Goal: Task Accomplishment & Management: Complete application form

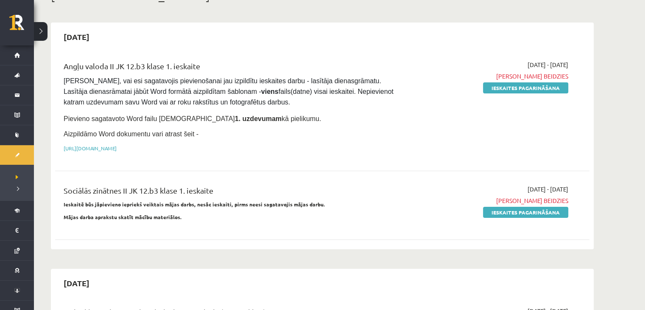
scroll to position [59, 0]
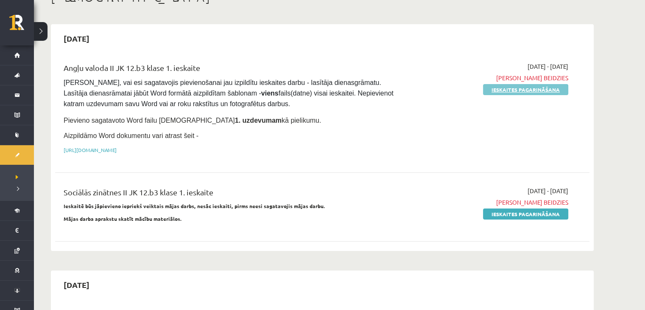
click at [493, 89] on link "Ieskaites pagarināšana" at bounding box center [525, 89] width 85 height 11
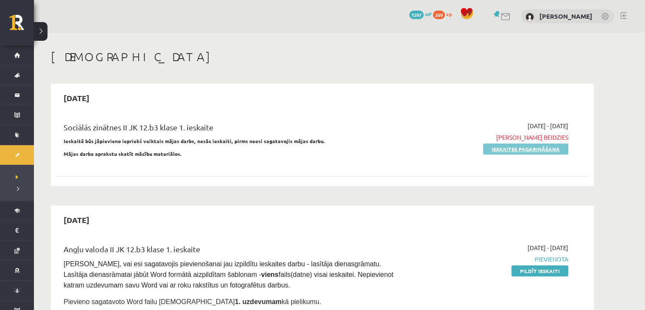
click at [516, 150] on link "Ieskaites pagarināšana" at bounding box center [525, 148] width 85 height 11
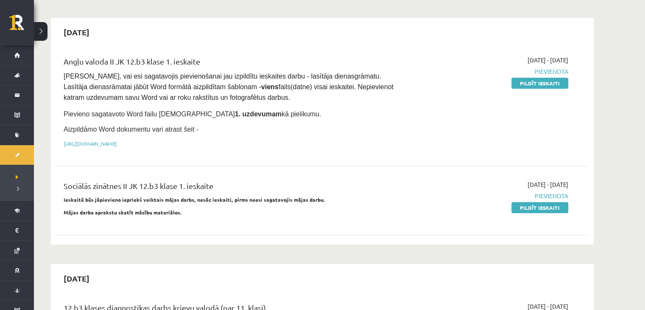
scroll to position [66, 0]
click at [523, 80] on link "Pildīt ieskaiti" at bounding box center [540, 82] width 57 height 11
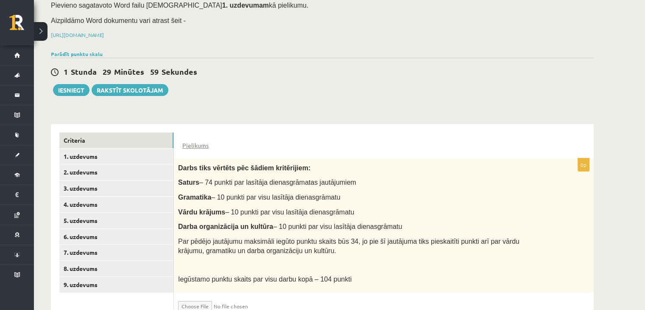
scroll to position [101, 0]
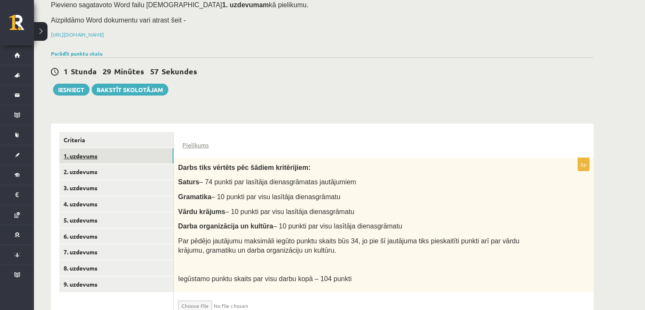
click at [92, 151] on link "1. uzdevums" at bounding box center [116, 156] width 114 height 16
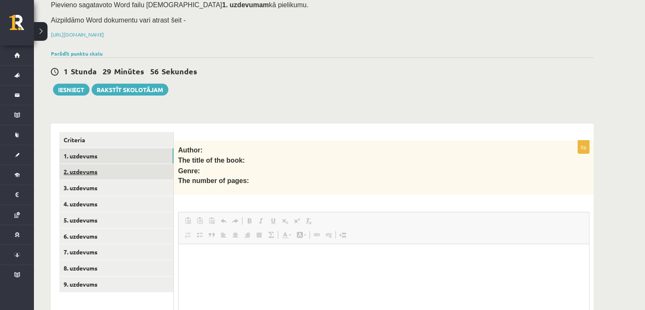
scroll to position [0, 0]
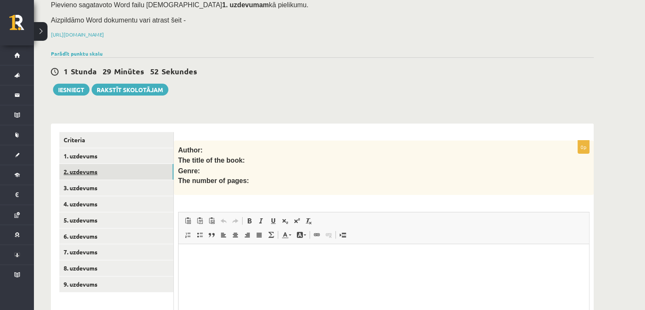
click at [103, 164] on link "2. uzdevums" at bounding box center [116, 172] width 114 height 16
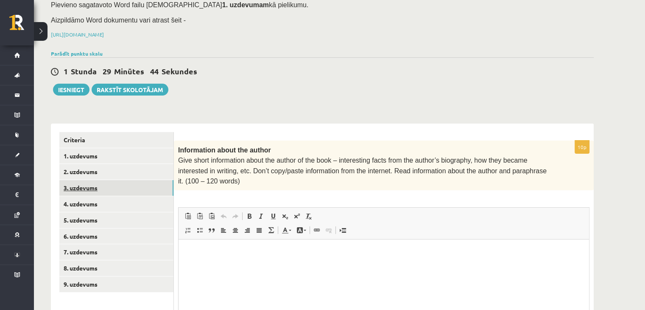
click at [140, 180] on link "3. uzdevums" at bounding box center [116, 188] width 114 height 16
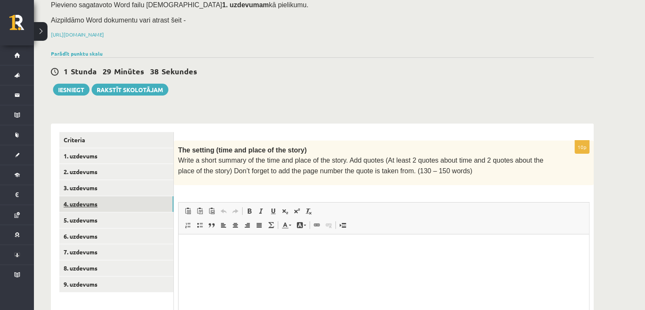
click at [141, 196] on link "4. uzdevums" at bounding box center [116, 204] width 114 height 16
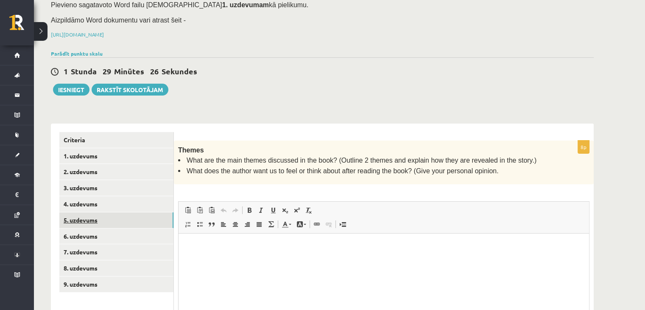
click at [141, 212] on link "5. uzdevums" at bounding box center [116, 220] width 114 height 16
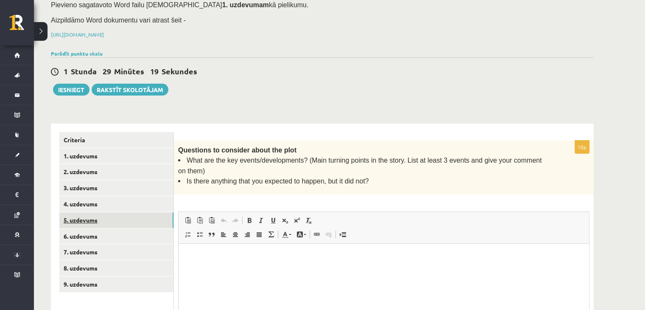
click at [140, 212] on link "5. uzdevums" at bounding box center [116, 220] width 114 height 16
click at [139, 228] on link "6. uzdevums" at bounding box center [116, 236] width 114 height 16
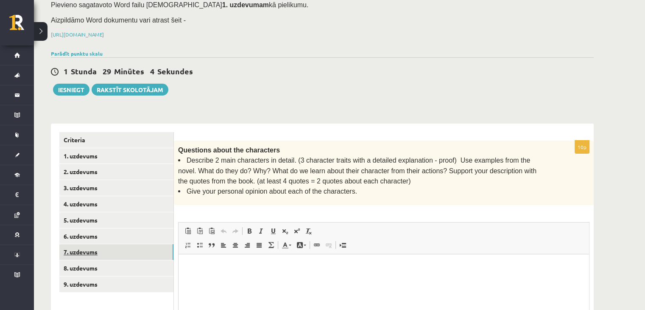
click at [139, 244] on link "7. uzdevums" at bounding box center [116, 252] width 114 height 16
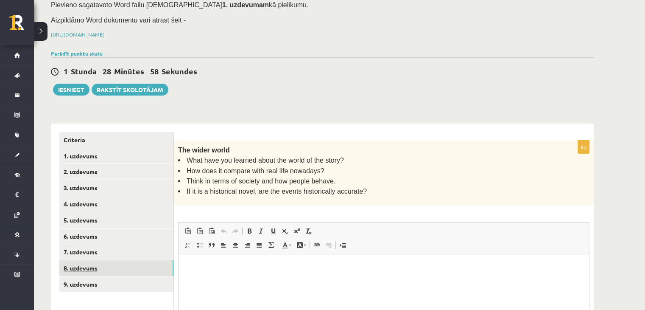
click at [138, 260] on link "8. uzdevums" at bounding box center [116, 268] width 114 height 16
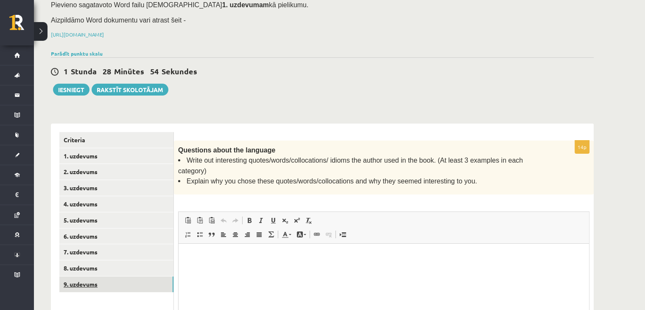
click at [139, 276] on link "9. uzdevums" at bounding box center [116, 284] width 114 height 16
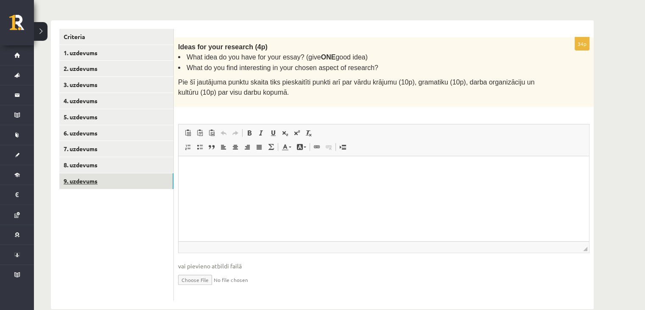
scroll to position [204, 0]
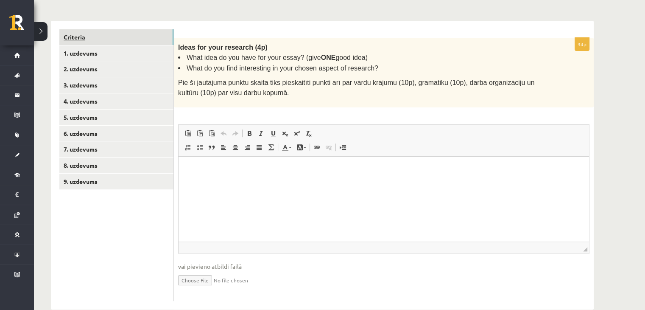
click at [137, 29] on link "Criteria" at bounding box center [116, 37] width 114 height 16
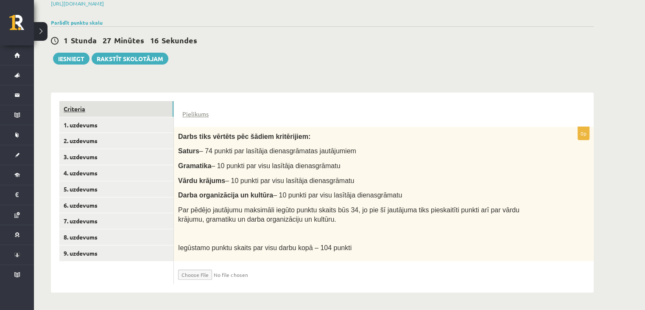
scroll to position [120, 0]
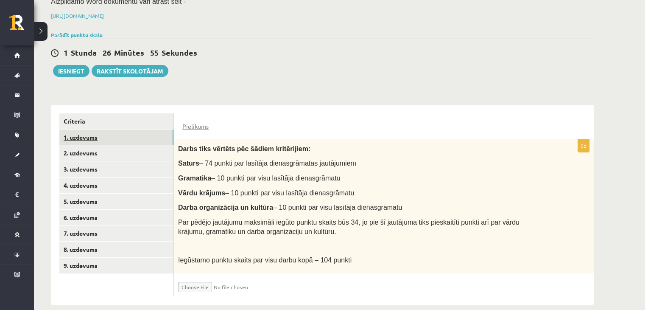
click at [103, 129] on link "1. uzdevums" at bounding box center [116, 137] width 114 height 16
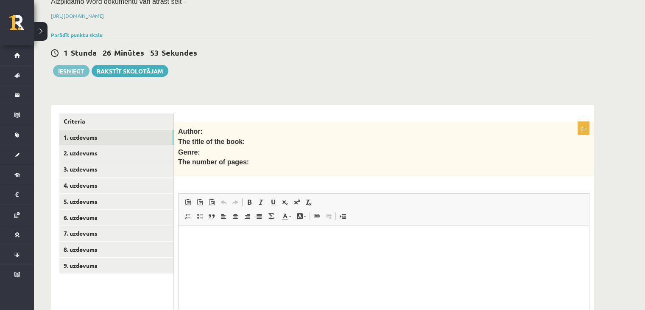
scroll to position [0, 0]
click at [64, 65] on button "Iesniegt" at bounding box center [71, 71] width 36 height 12
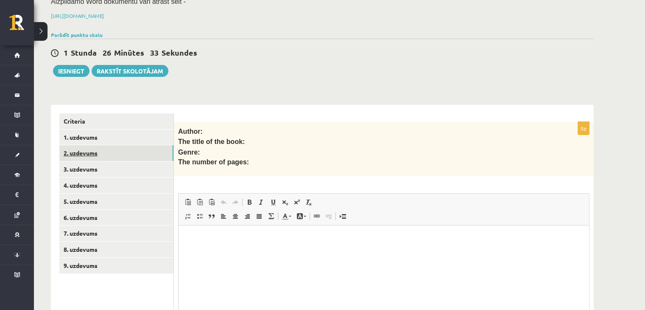
click at [107, 145] on link "2. uzdevums" at bounding box center [116, 153] width 114 height 16
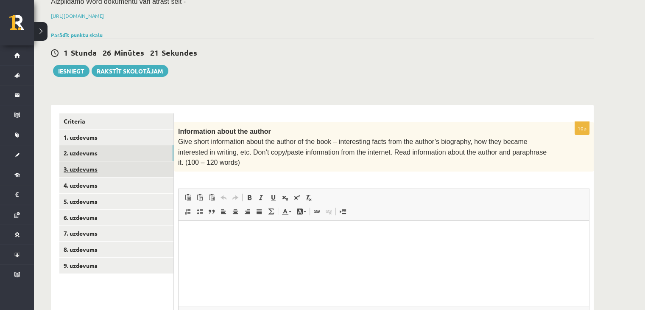
click at [106, 161] on link "3. uzdevums" at bounding box center [116, 169] width 114 height 16
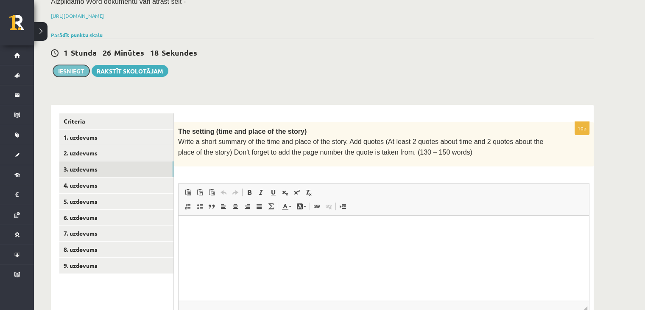
click at [74, 65] on button "Iesniegt" at bounding box center [71, 71] width 36 height 12
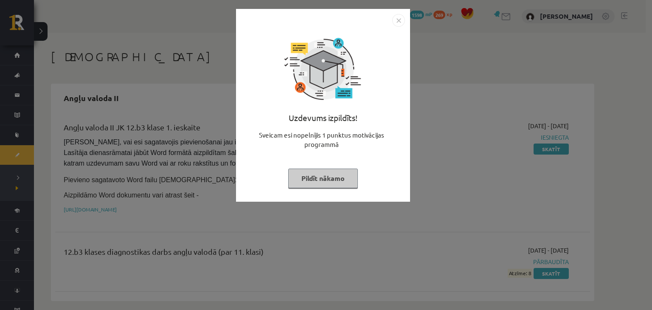
click at [342, 176] on button "Pildīt nākamo" at bounding box center [323, 178] width 70 height 20
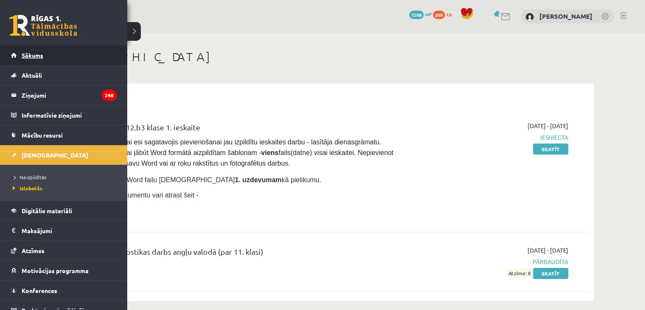
click at [37, 54] on span "Sākums" at bounding box center [33, 55] width 22 height 8
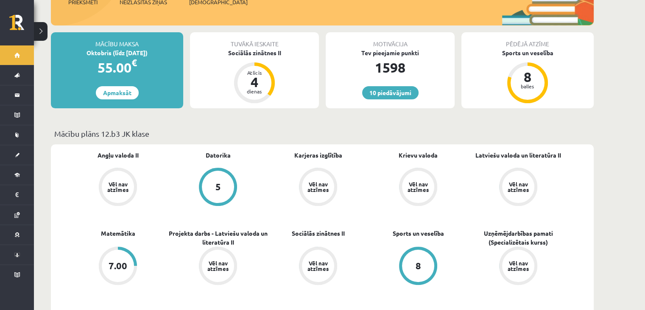
scroll to position [146, 0]
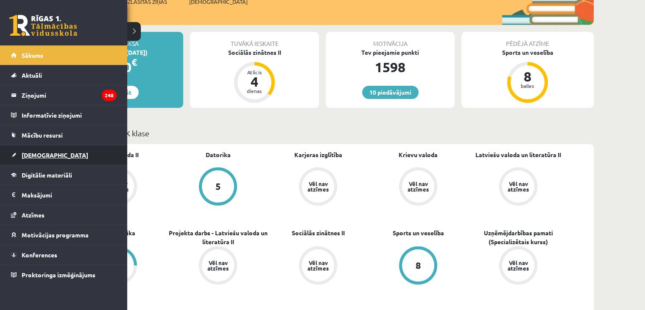
click at [49, 146] on link "[DEMOGRAPHIC_DATA]" at bounding box center [64, 155] width 106 height 20
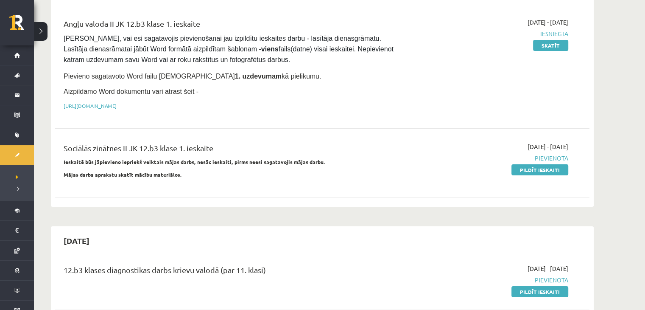
scroll to position [104, 0]
click at [559, 167] on link "Pildīt ieskaiti" at bounding box center [540, 168] width 57 height 11
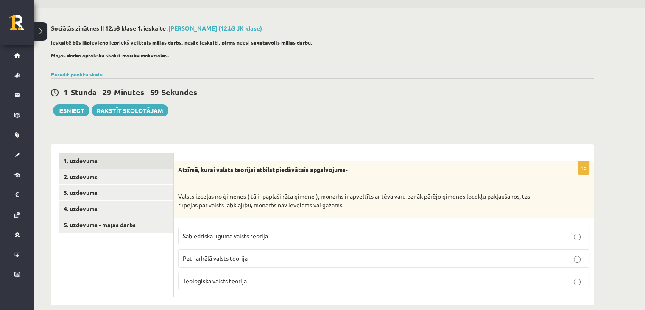
scroll to position [37, 0]
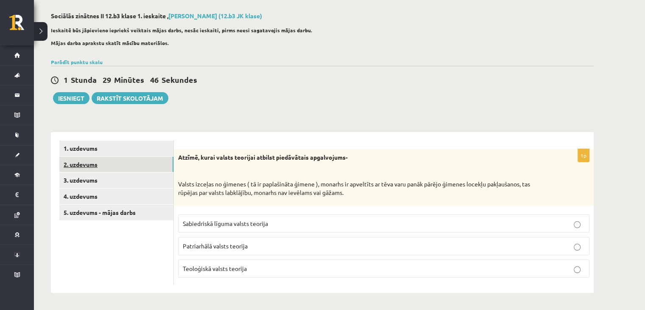
click at [157, 160] on link "2. uzdevums" at bounding box center [116, 165] width 114 height 16
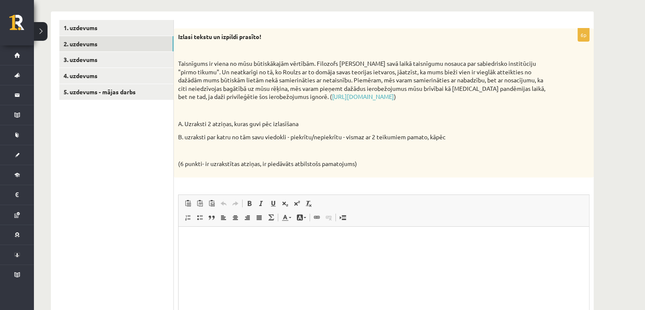
scroll to position [159, 0]
click at [142, 62] on link "3. uzdevums" at bounding box center [116, 59] width 114 height 16
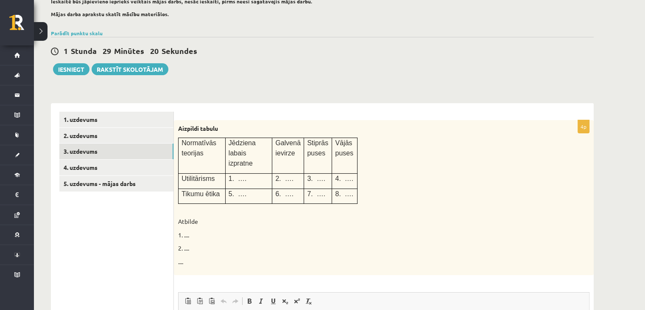
scroll to position [67, 0]
click at [156, 171] on link "4. uzdevums" at bounding box center [116, 167] width 114 height 16
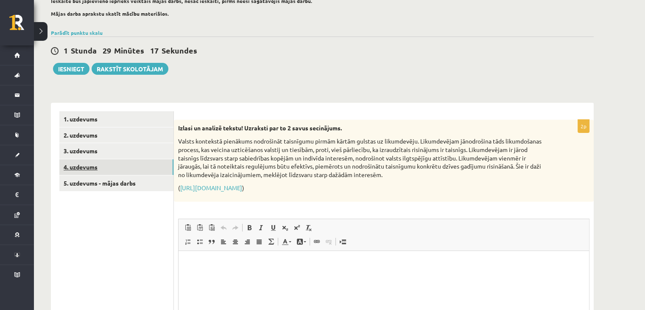
scroll to position [0, 0]
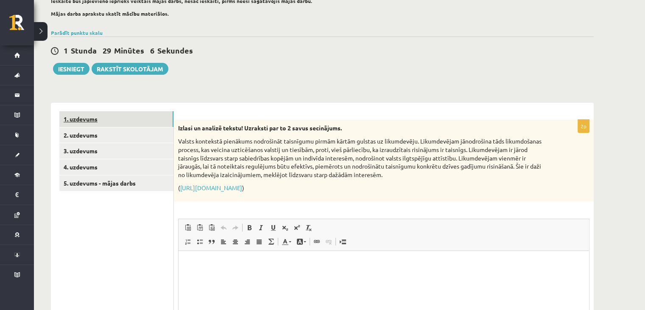
click at [150, 123] on link "1. uzdevums" at bounding box center [116, 119] width 114 height 16
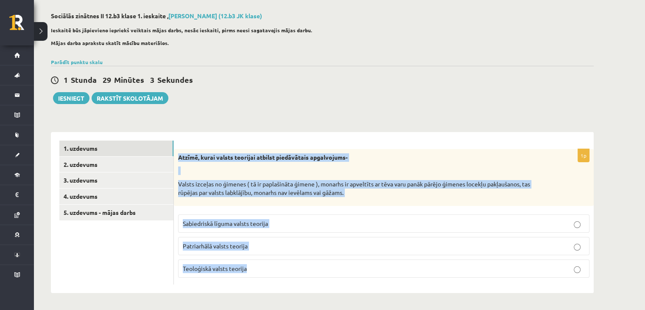
drag, startPoint x: 176, startPoint y: 153, endPoint x: 305, endPoint y: 271, distance: 174.8
click at [305, 271] on div "1p Atzīmē, kurai valsts teorijai atbilst piedāvātais apgalvojums- Valsts izceļa…" at bounding box center [384, 216] width 420 height 135
copy div "Atzīmē, kurai valsts teorijai atbilst piedāvātais apgalvojums- Valsts izceļas n…"
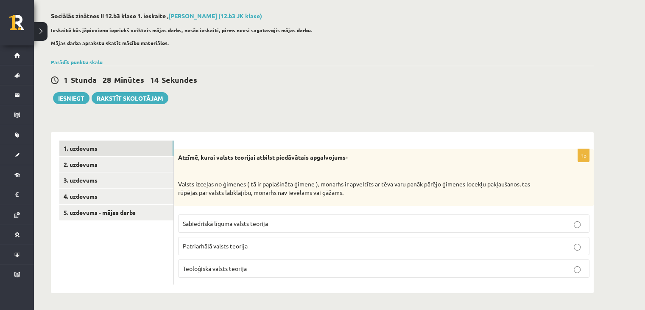
click at [199, 101] on div "1 Stunda 28 Minūtes 14 Sekundes Ieskaite saglabāta! Iesniegt Rakstīt skolotājam" at bounding box center [322, 85] width 543 height 38
click at [202, 246] on span "Patriarhālā valsts teorija" at bounding box center [215, 246] width 65 height 8
click at [143, 169] on link "2. uzdevums" at bounding box center [116, 165] width 114 height 16
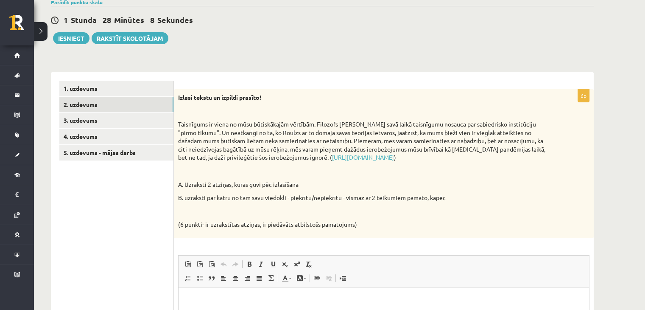
scroll to position [97, 0]
click at [357, 156] on link "https://satori.lv/article/taisnigums-un-politika" at bounding box center [363, 158] width 62 height 8
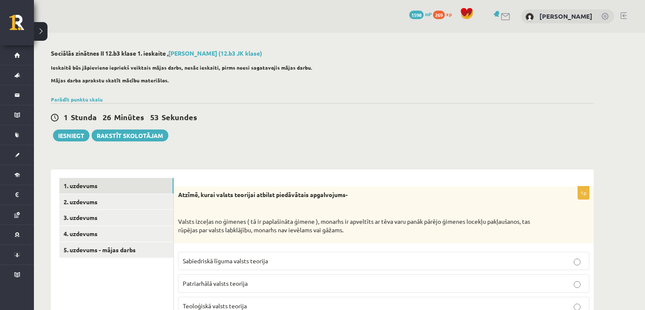
scroll to position [37, 0]
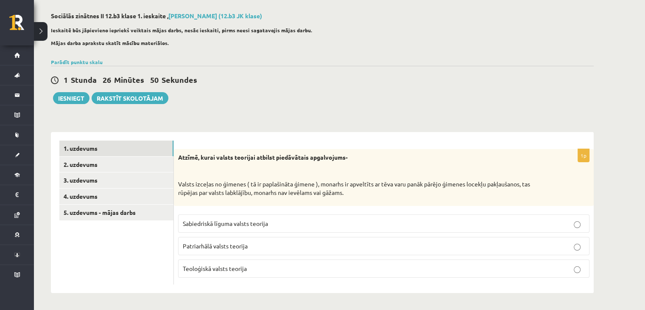
click at [266, 241] on p "Patriarhālā valsts teorija" at bounding box center [384, 245] width 402 height 9
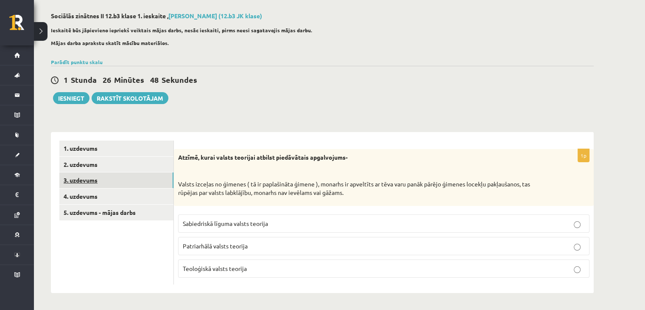
click at [163, 181] on link "3. uzdevums" at bounding box center [116, 180] width 114 height 16
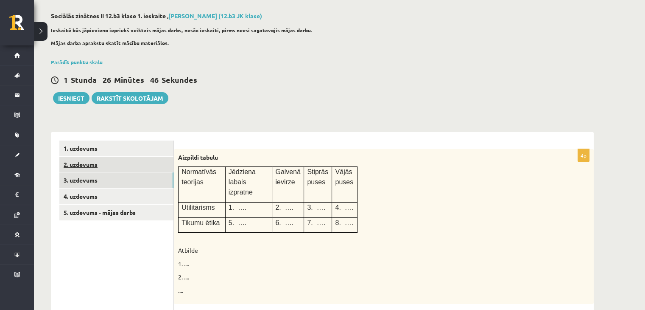
scroll to position [0, 0]
click at [152, 166] on link "2. uzdevums" at bounding box center [116, 165] width 114 height 16
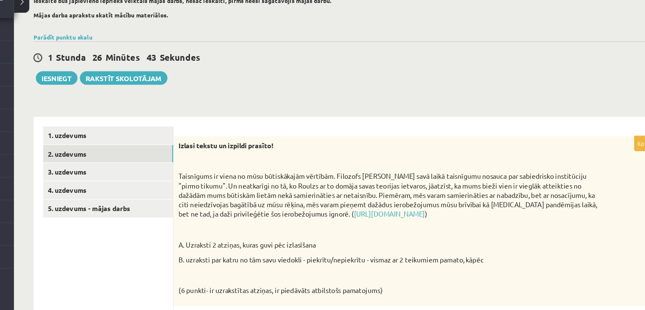
scroll to position [37, 0]
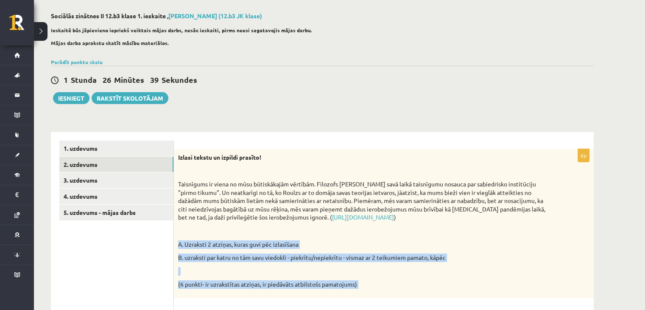
drag, startPoint x: 176, startPoint y: 240, endPoint x: 373, endPoint y: 299, distance: 205.5
copy div "A. Uzraksti 2 atziņas, kuras guvi pēc izlasīšana B. uzraksti par katru no tām s…"
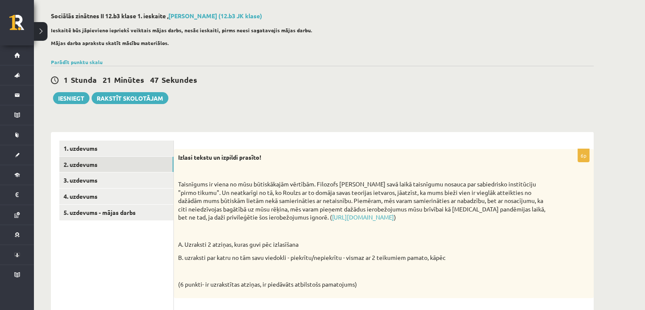
click at [227, 103] on div "1 Stunda 21 Minūtes 47 Sekundes Ieskaite saglabāta! Iesniegt Rakstīt skolotājam" at bounding box center [322, 85] width 543 height 38
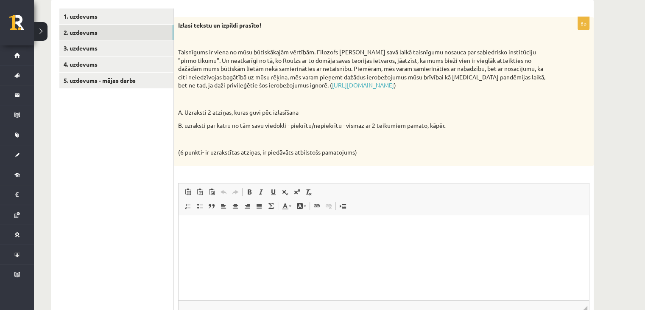
scroll to position [170, 0]
click at [220, 240] on html at bounding box center [384, 227] width 411 height 26
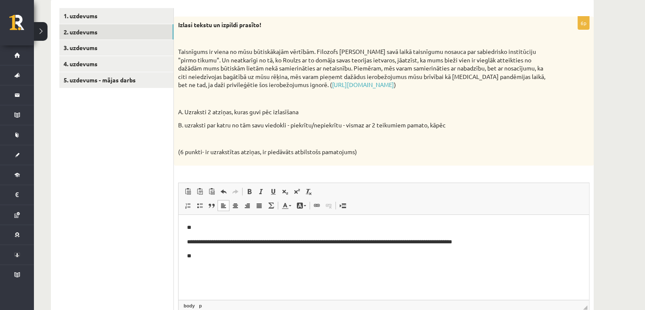
click at [360, 237] on p "**********" at bounding box center [384, 241] width 394 height 9
click at [241, 263] on html "**********" at bounding box center [384, 241] width 411 height 54
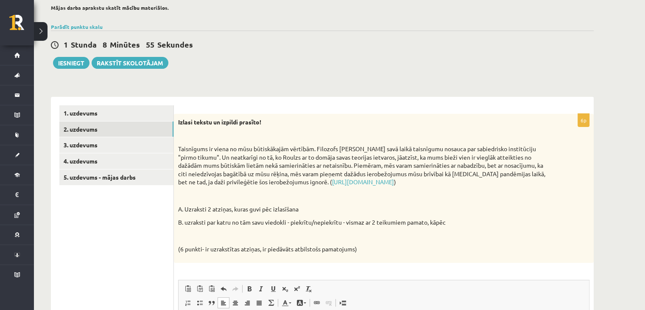
scroll to position [76, 0]
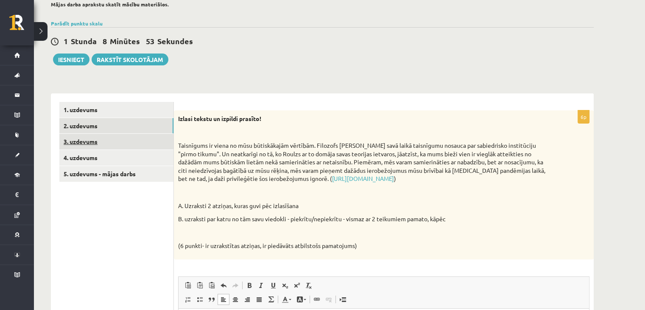
click at [142, 141] on link "3. uzdevums" at bounding box center [116, 142] width 114 height 16
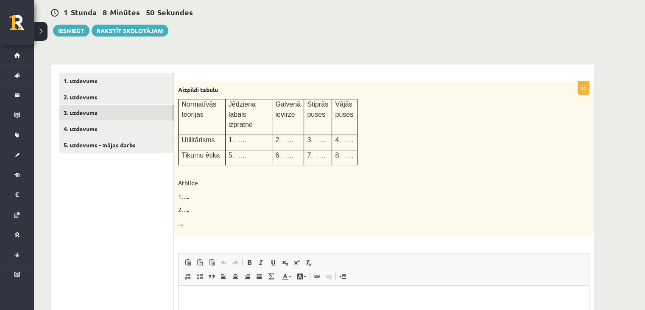
scroll to position [104, 0]
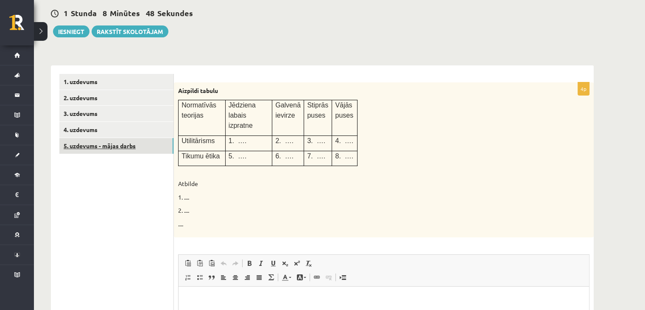
click at [167, 151] on link "5. uzdevums - mājas darbs" at bounding box center [116, 146] width 114 height 16
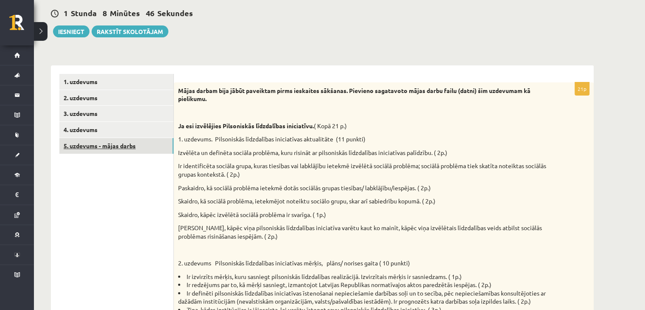
scroll to position [0, 0]
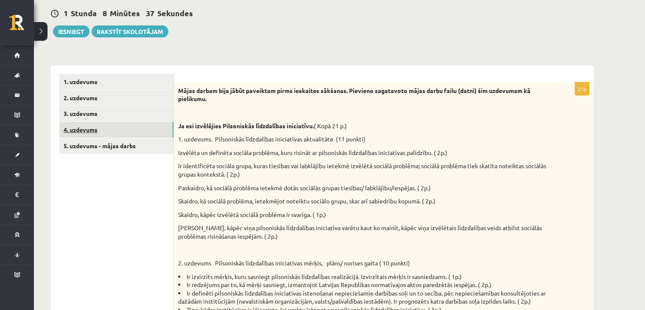
click at [152, 129] on link "4. uzdevums" at bounding box center [116, 130] width 114 height 16
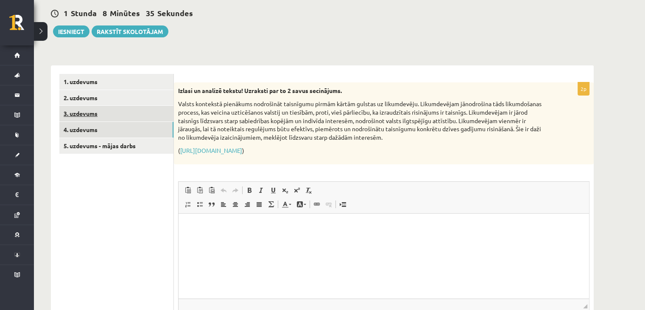
click at [152, 113] on link "3. uzdevums" at bounding box center [116, 114] width 114 height 16
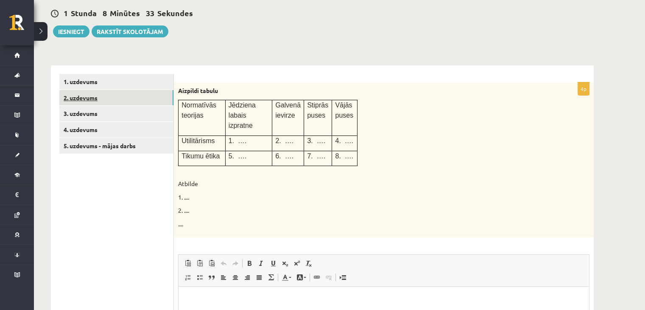
click at [148, 102] on link "2. uzdevums" at bounding box center [116, 98] width 114 height 16
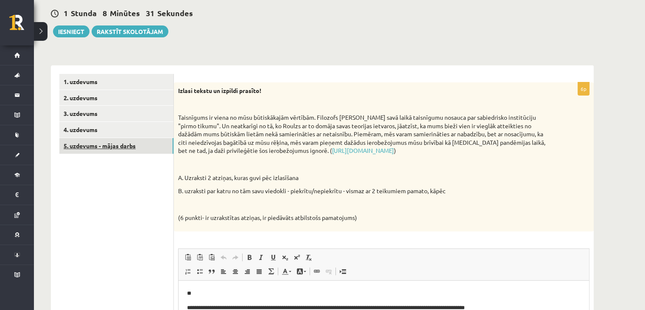
click at [148, 145] on link "5. uzdevums - mājas darbs" at bounding box center [116, 146] width 114 height 16
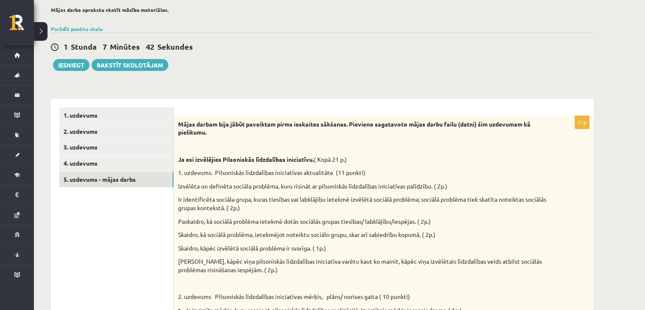
scroll to position [70, 0]
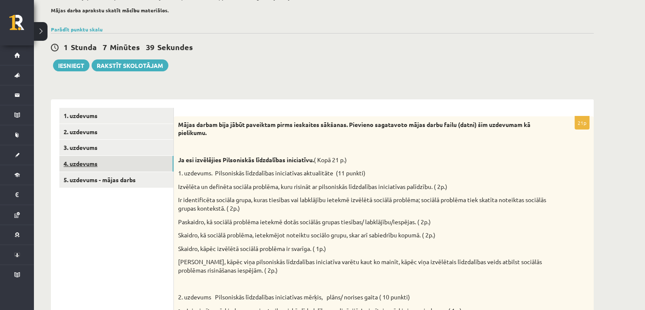
click at [145, 164] on link "4. uzdevums" at bounding box center [116, 164] width 114 height 16
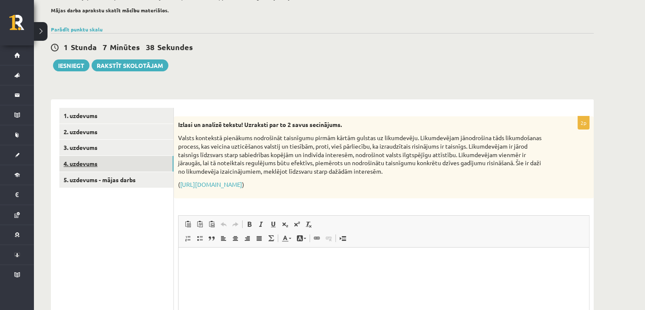
scroll to position [0, 0]
click at [140, 146] on link "3. uzdevums" at bounding box center [116, 148] width 114 height 16
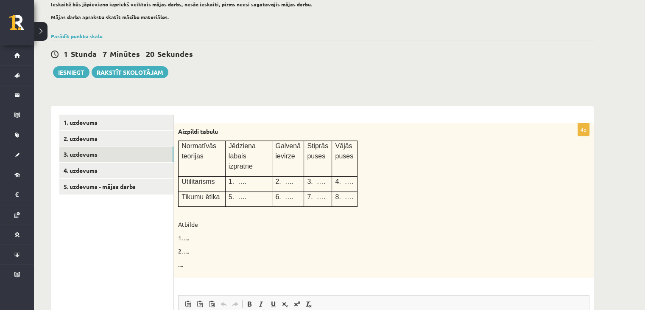
scroll to position [63, 0]
click at [154, 135] on link "2. uzdevums" at bounding box center [116, 139] width 114 height 16
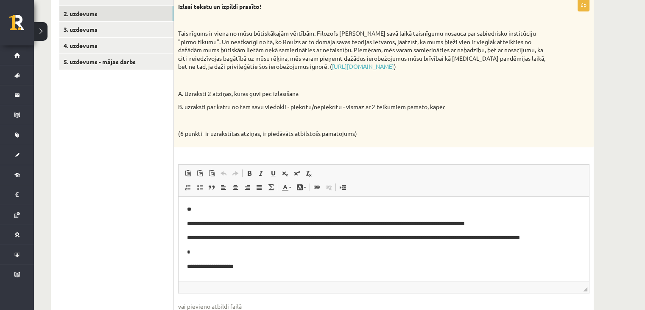
scroll to position [193, 0]
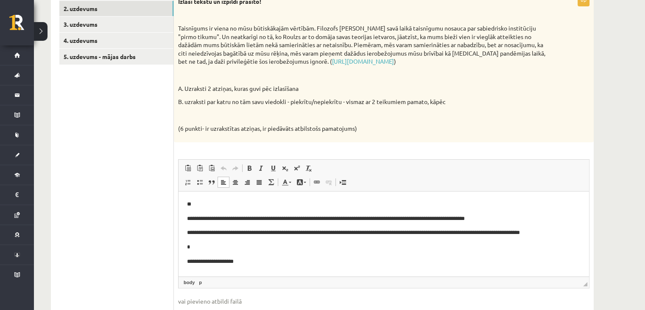
click at [272, 262] on p "**********" at bounding box center [384, 261] width 394 height 9
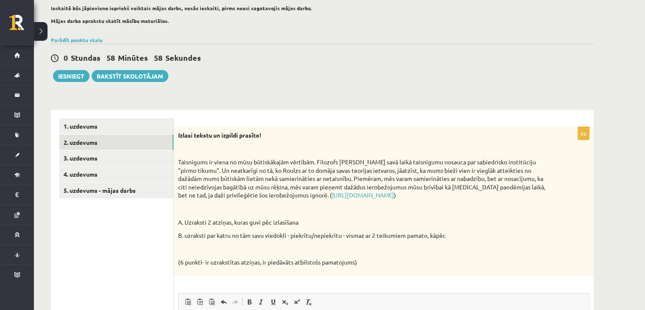
scroll to position [60, 0]
click at [153, 157] on link "3. uzdevums" at bounding box center [116, 158] width 114 height 16
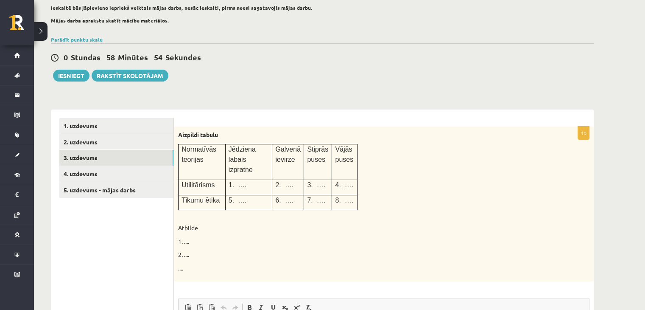
scroll to position [0, 0]
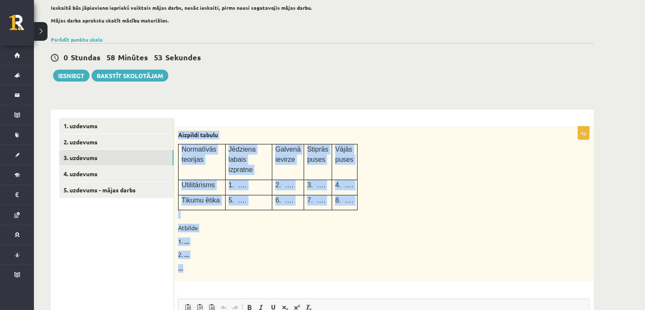
drag, startPoint x: 177, startPoint y: 130, endPoint x: 282, endPoint y: 255, distance: 163.8
click at [282, 255] on div "Aizpildi tabulu Normatīvās teorijas Jēdziena labais izpratne Galvenā ievirze St…" at bounding box center [384, 203] width 420 height 155
copy div "Aizpildi tabulu Normatīvās teorijas Jēdziena labais izpratne Galvenā ievirze St…"
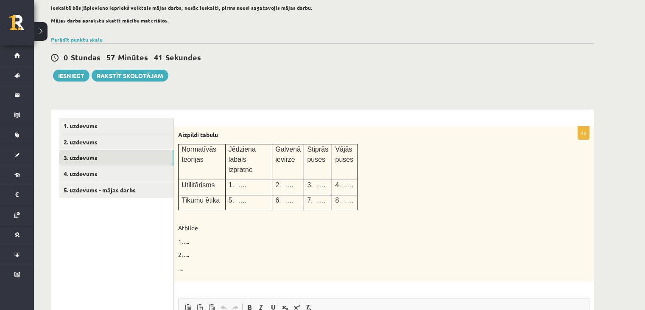
click at [241, 46] on div "0 Stundas 57 Minūtes 41 Sekundes Ieskaite saglabāta! Iesniegt Rakstīt skolotājam" at bounding box center [322, 62] width 543 height 38
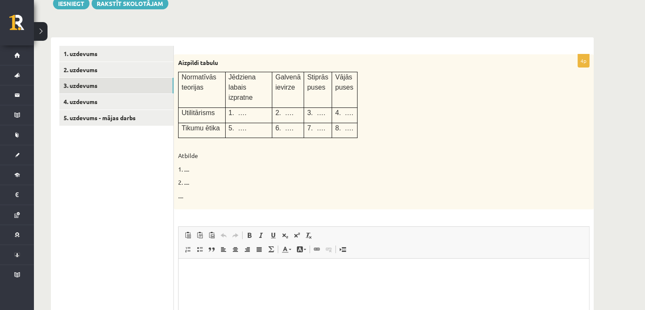
scroll to position [132, 0]
click at [108, 100] on link "4. uzdevums" at bounding box center [116, 102] width 114 height 16
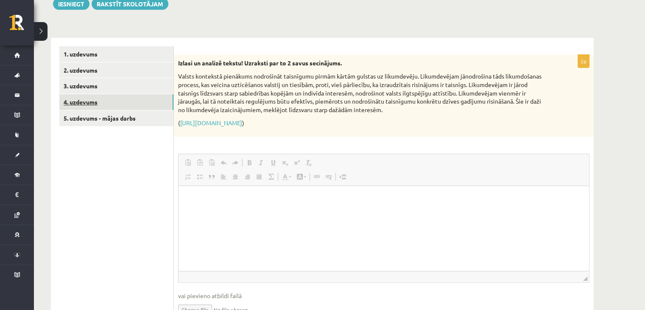
scroll to position [0, 0]
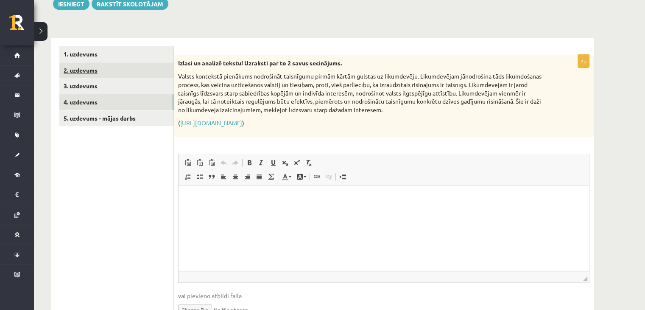
click at [116, 74] on link "2. uzdevums" at bounding box center [116, 70] width 114 height 16
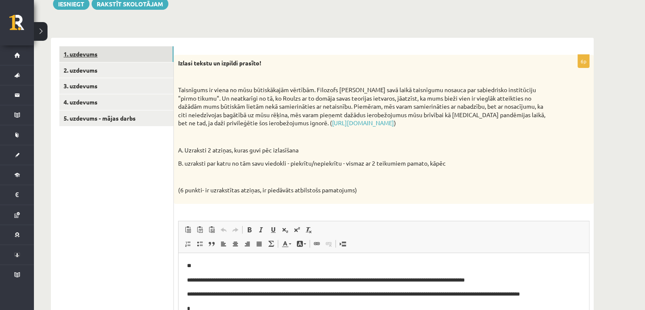
click at [115, 61] on link "1. uzdevums" at bounding box center [116, 54] width 114 height 16
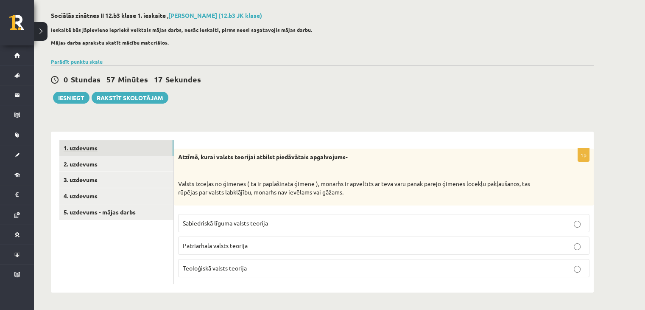
scroll to position [37, 0]
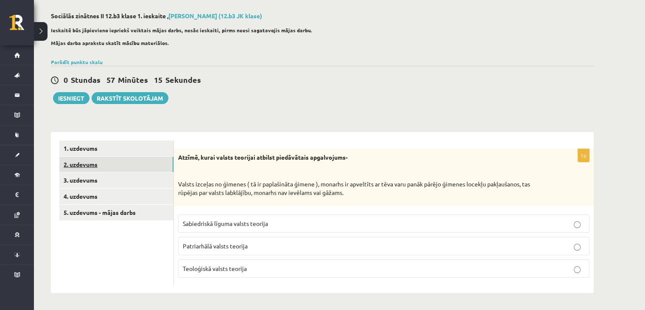
click at [117, 165] on link "2. uzdevums" at bounding box center [116, 165] width 114 height 16
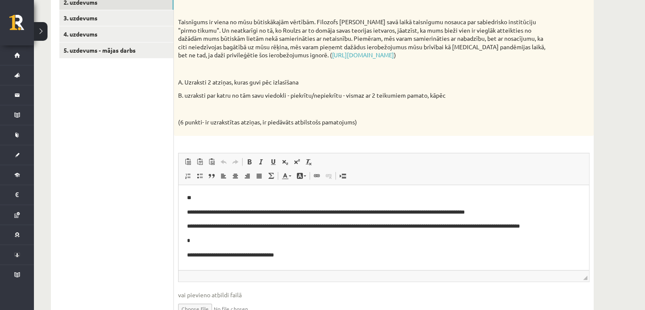
scroll to position [200, 0]
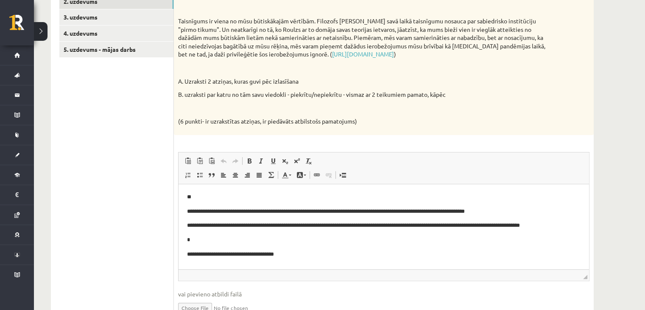
click at [322, 255] on p "**********" at bounding box center [384, 253] width 394 height 9
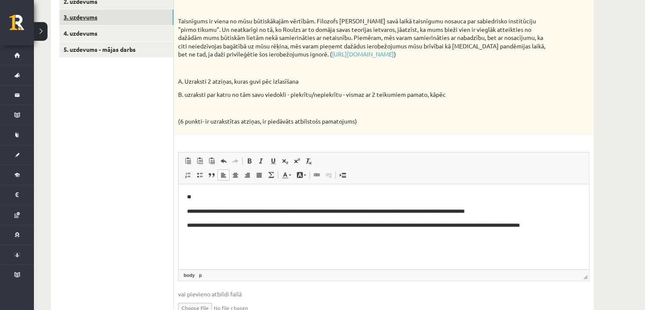
click at [152, 15] on link "3. uzdevums" at bounding box center [116, 17] width 114 height 16
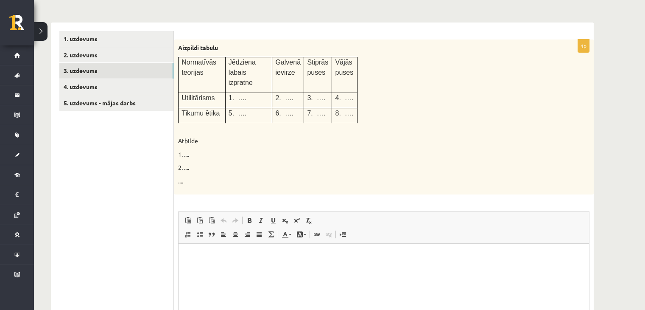
scroll to position [148, 0]
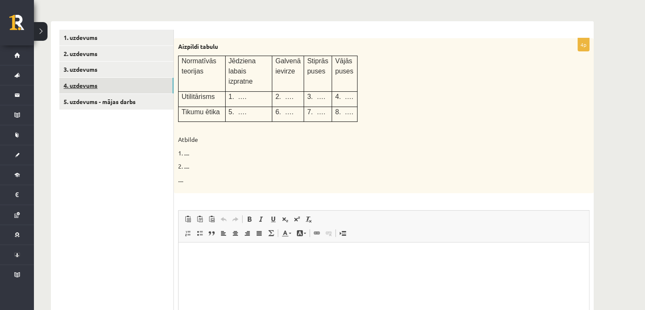
click at [90, 86] on link "4. uzdevums" at bounding box center [116, 86] width 114 height 16
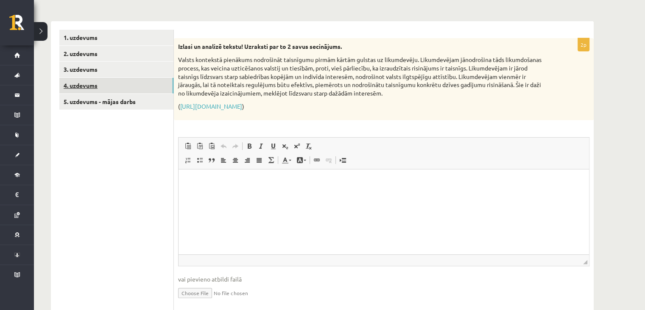
scroll to position [0, 0]
click at [154, 73] on link "3. uzdevums" at bounding box center [116, 70] width 114 height 16
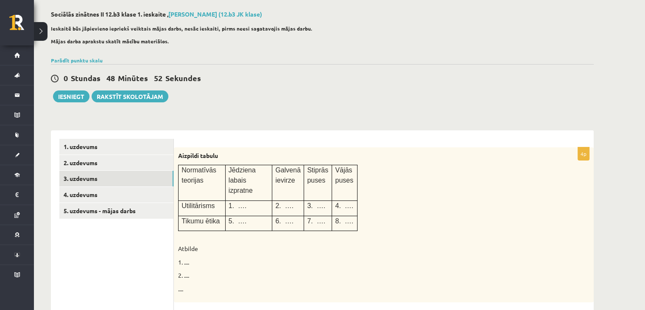
scroll to position [40, 0]
click at [155, 175] on link "3. uzdevums" at bounding box center [116, 178] width 114 height 16
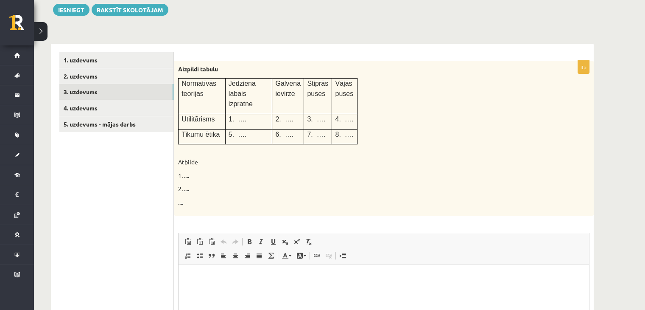
scroll to position [126, 0]
click at [247, 279] on p "Rich Text Editor, wiswyg-editor-user-answer-47433963016140" at bounding box center [384, 276] width 394 height 9
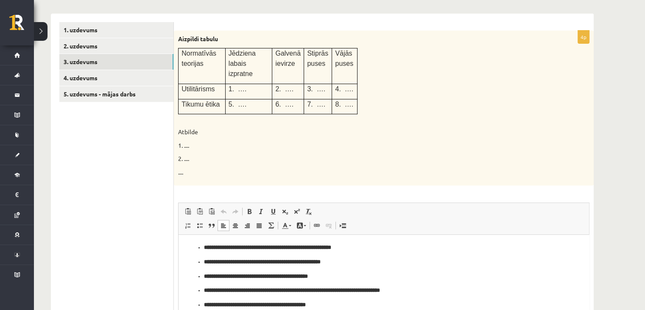
scroll to position [31, 0]
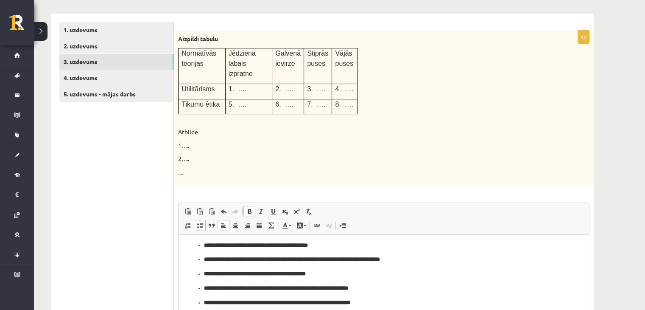
click at [248, 208] on span at bounding box center [249, 211] width 7 height 7
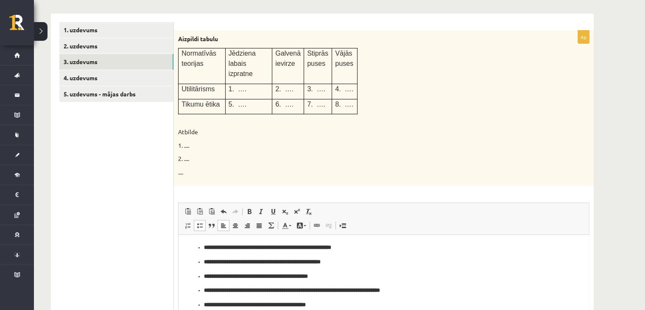
scroll to position [41, 0]
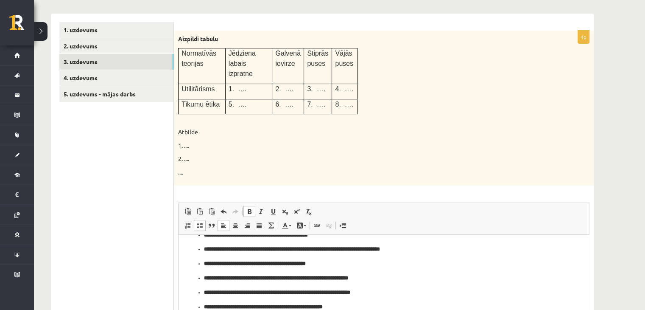
click at [249, 208] on span at bounding box center [249, 211] width 7 height 7
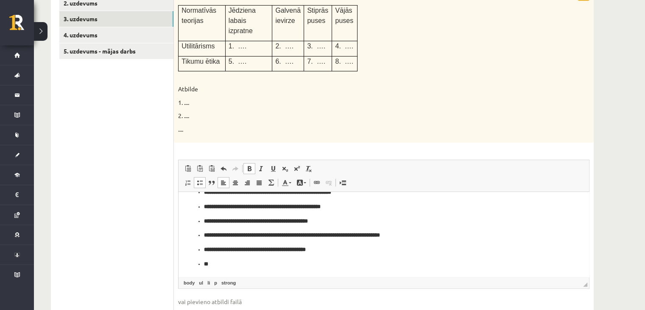
scroll to position [0, 0]
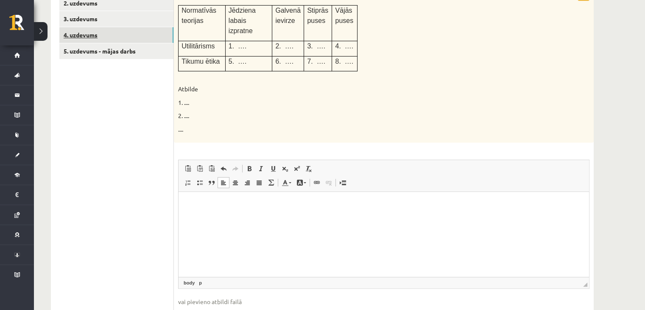
click at [160, 33] on link "4. uzdevums" at bounding box center [116, 35] width 114 height 16
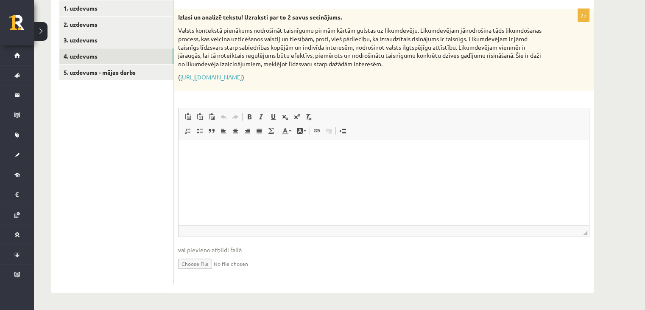
click at [237, 72] on div "Izlasi un analizē tekstu! Uzraksti par to 2 savus secinājums. Valsts kontekstā …" at bounding box center [384, 50] width 420 height 82
click at [241, 77] on link "https://m.juristavards.lv/doc/280627-taisnigums/" at bounding box center [211, 77] width 62 height 8
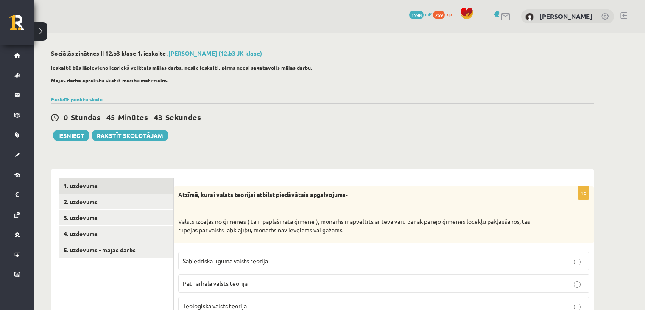
scroll to position [37, 0]
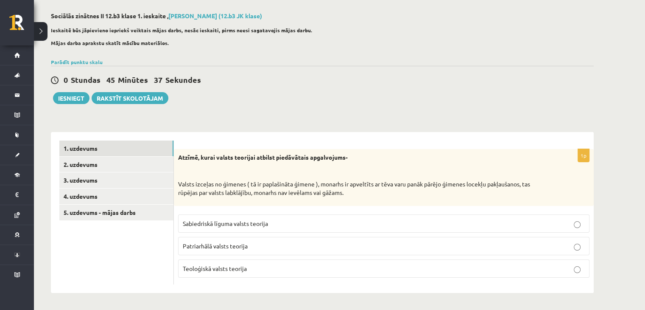
click at [232, 241] on label "Patriarhālā valsts teorija" at bounding box center [384, 246] width 412 height 18
click at [143, 167] on link "2. uzdevums" at bounding box center [116, 165] width 114 height 16
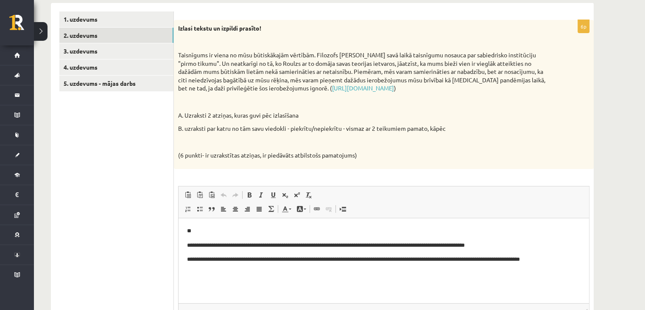
scroll to position [166, 0]
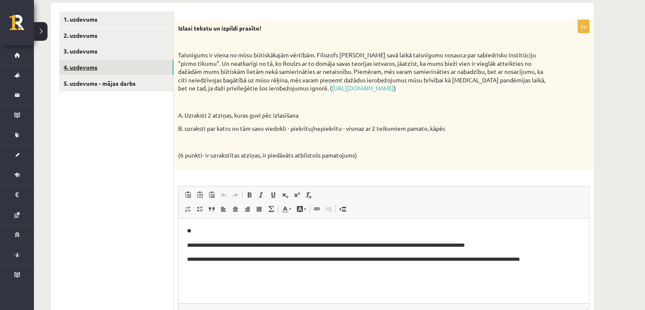
click at [131, 67] on link "4. uzdevums" at bounding box center [116, 67] width 114 height 16
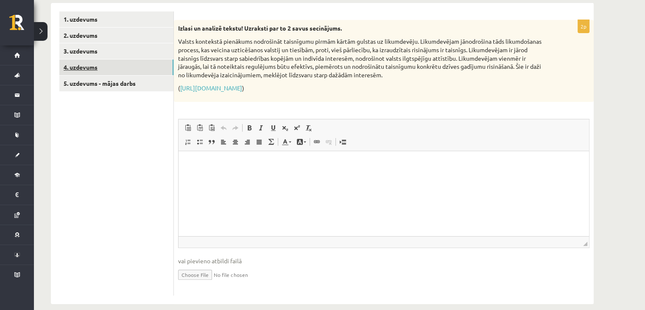
scroll to position [0, 0]
drag, startPoint x: 182, startPoint y: 22, endPoint x: 383, endPoint y: 80, distance: 209.1
click at [383, 80] on div "Izlasi un analizē tekstu! Uzraksti par to 2 savus secinājums. Valsts kontekstā …" at bounding box center [384, 61] width 420 height 82
copy div "lasi un analizē tekstu! Uzraksti par to 2 savus secinājums. Valsts kontekstā pi…"
click at [317, 14] on form "2p Izlasi un analizē tekstu! Uzraksti par to 2 savus secinājums. Valsts konteks…" at bounding box center [383, 153] width 403 height 284
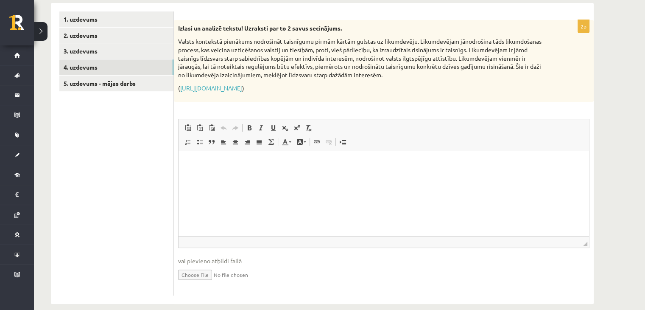
click at [209, 172] on html at bounding box center [384, 164] width 411 height 26
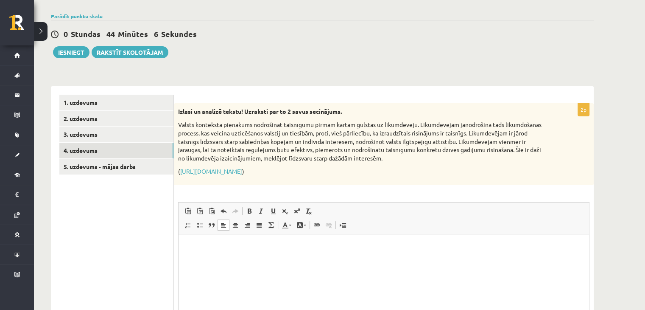
scroll to position [83, 0]
click at [134, 131] on link "3. uzdevums" at bounding box center [116, 134] width 114 height 16
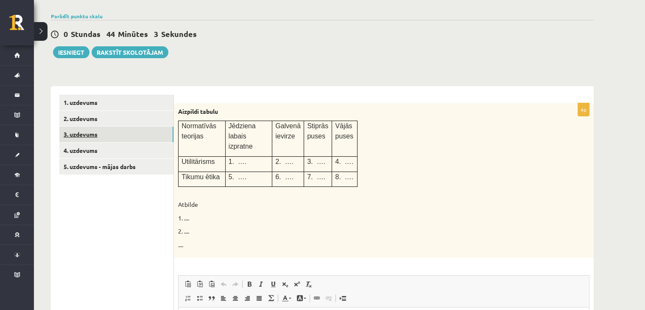
scroll to position [0, 0]
click at [129, 118] on link "2. uzdevums" at bounding box center [116, 119] width 114 height 16
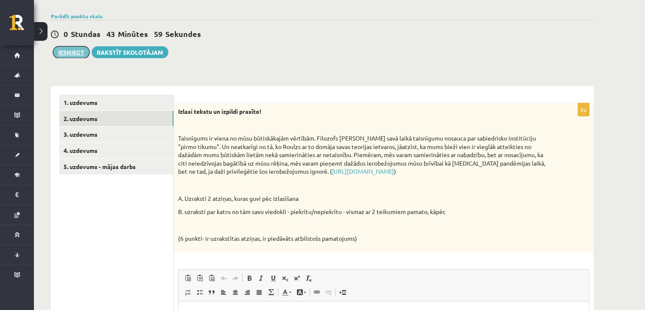
click at [70, 55] on button "Iesniegt" at bounding box center [71, 52] width 36 height 12
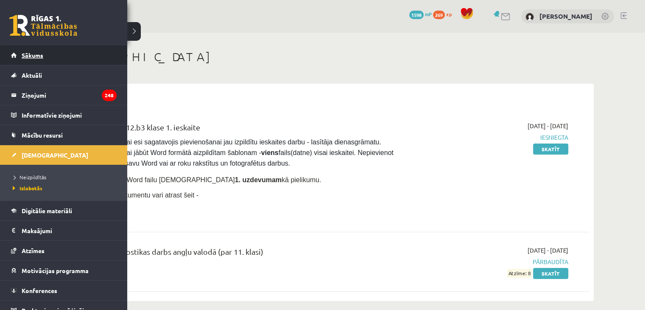
click at [62, 52] on link "Sākums" at bounding box center [64, 55] width 106 height 20
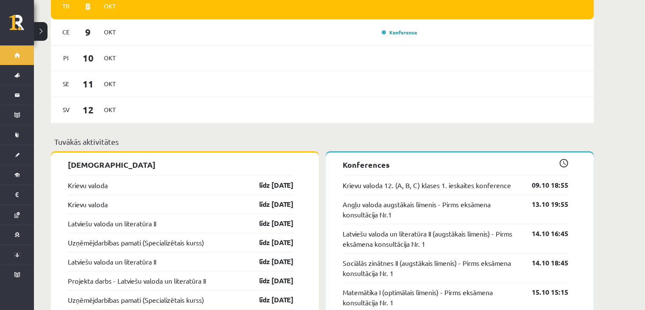
scroll to position [568, 0]
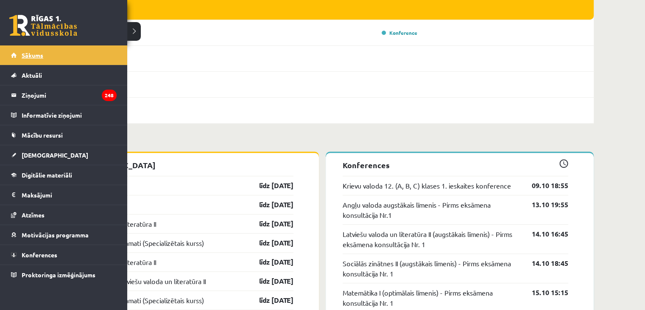
click at [30, 48] on link "Sākums" at bounding box center [64, 55] width 106 height 20
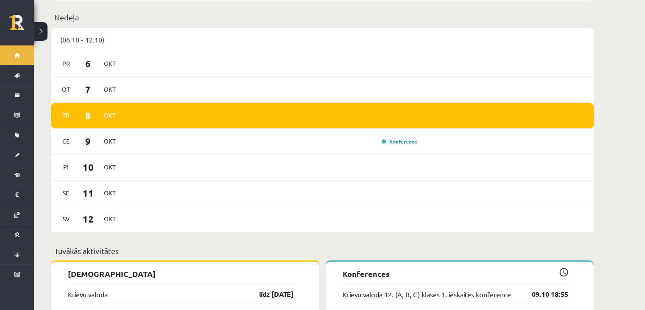
scroll to position [461, 0]
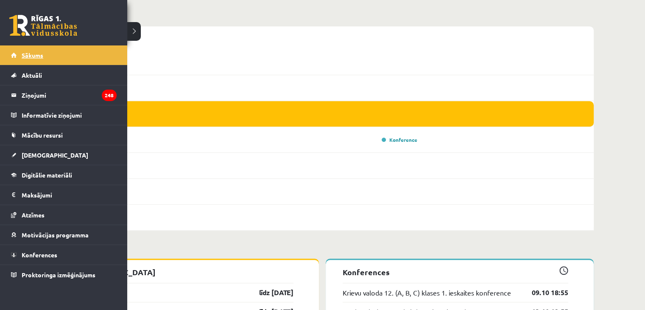
click at [50, 54] on link "Sākums" at bounding box center [64, 55] width 106 height 20
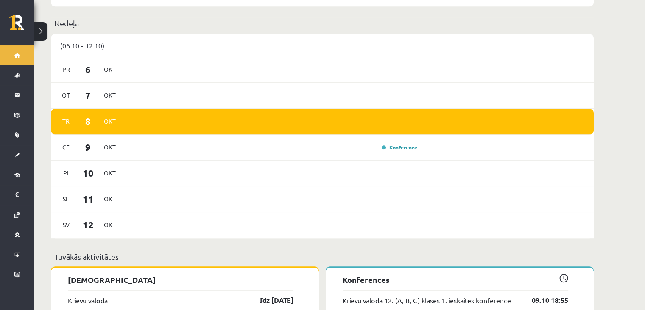
scroll to position [454, 0]
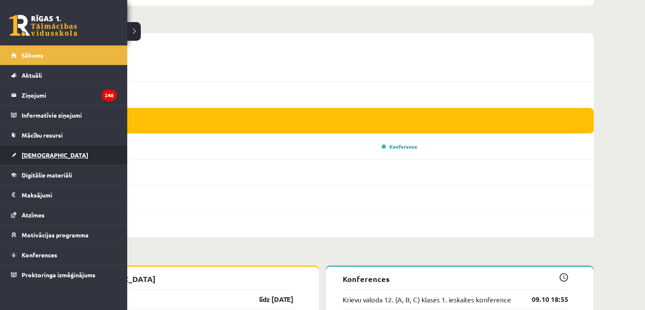
click at [19, 151] on link "[DEMOGRAPHIC_DATA]" at bounding box center [64, 155] width 106 height 20
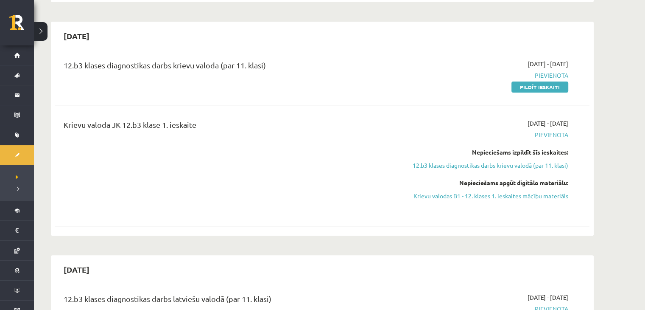
scroll to position [310, 0]
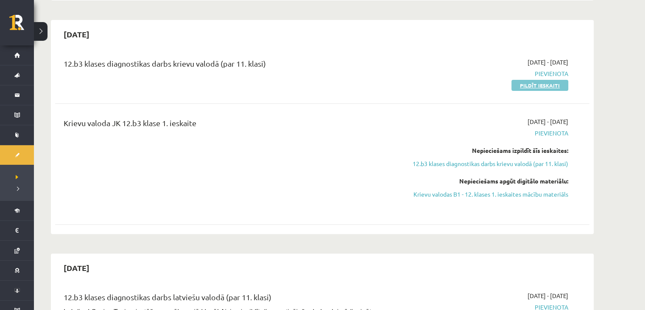
click at [535, 83] on link "Pildīt ieskaiti" at bounding box center [540, 85] width 57 height 11
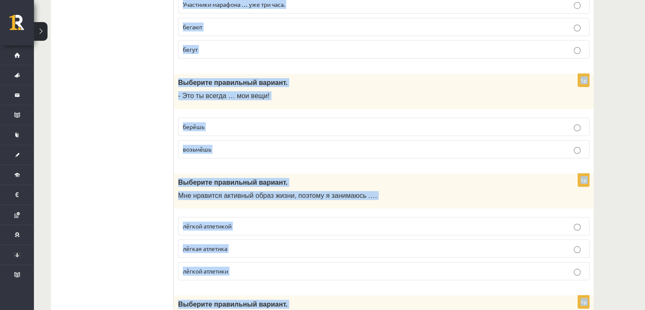
scroll to position [3331, 0]
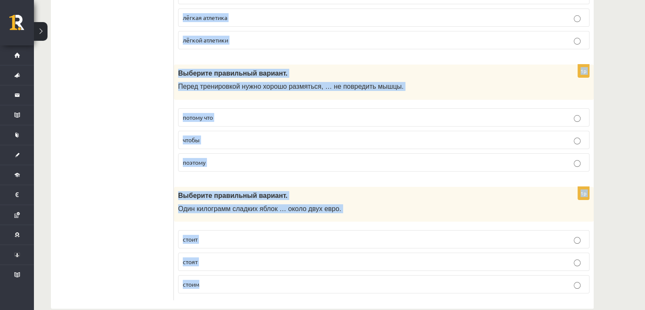
drag, startPoint x: 175, startPoint y: 128, endPoint x: 347, endPoint y: 323, distance: 259.7
copy form "Выберите правильный вариант. Что вы обычно готовите на завтрак, когда у вас мал…"
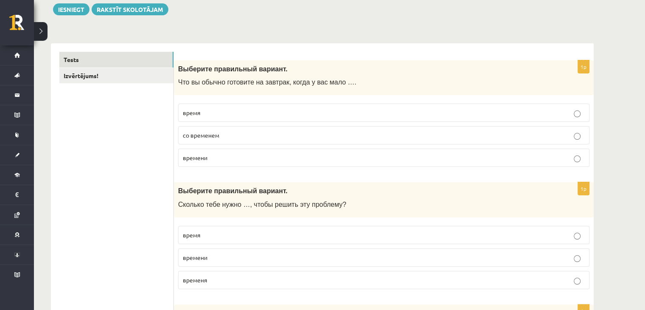
scroll to position [102, 0]
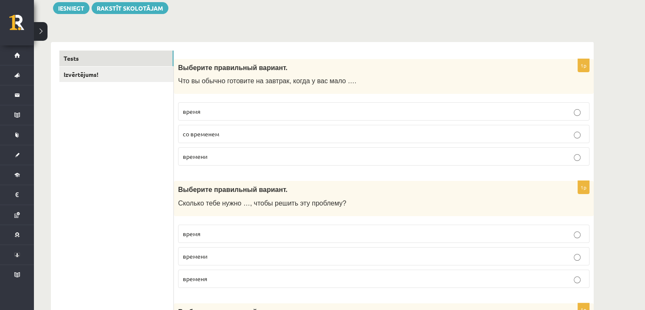
click at [221, 153] on p "времени" at bounding box center [384, 156] width 402 height 9
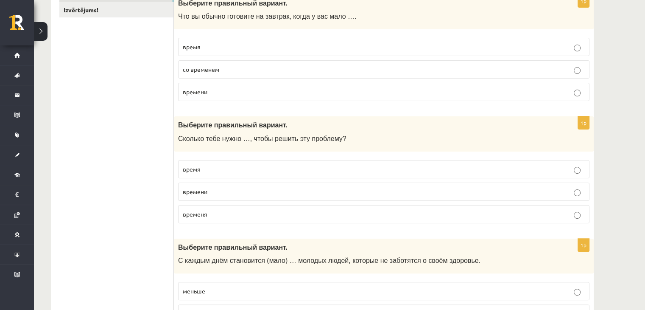
scroll to position [166, 0]
click at [199, 194] on p "времени" at bounding box center [384, 191] width 402 height 9
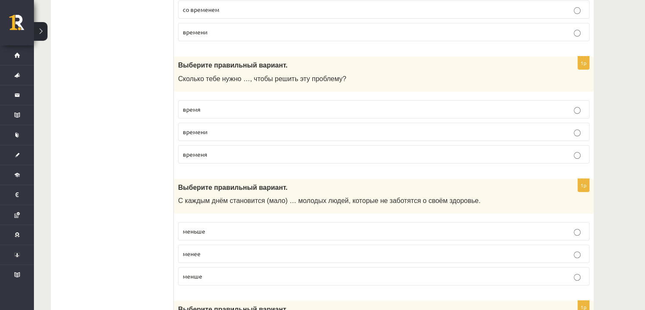
scroll to position [234, 0]
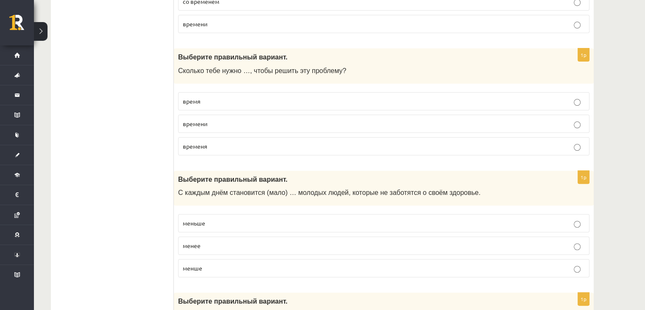
click at [202, 219] on span "меньше" at bounding box center [194, 223] width 22 height 8
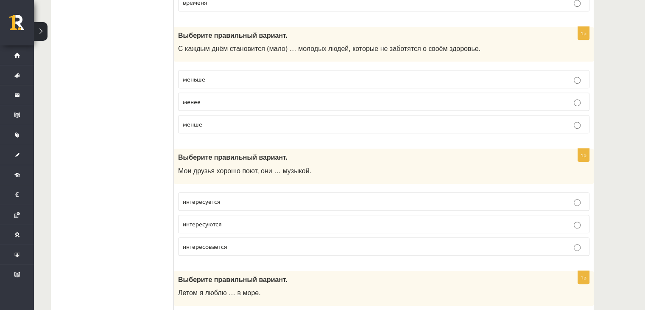
scroll to position [378, 0]
click at [231, 215] on label "интересуются" at bounding box center [384, 223] width 412 height 18
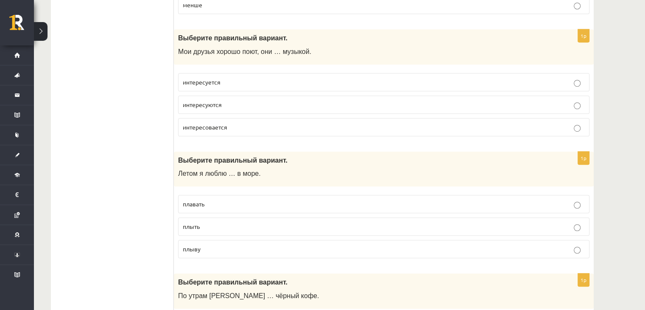
scroll to position [498, 0]
click at [211, 199] on p "плавать" at bounding box center [384, 203] width 402 height 9
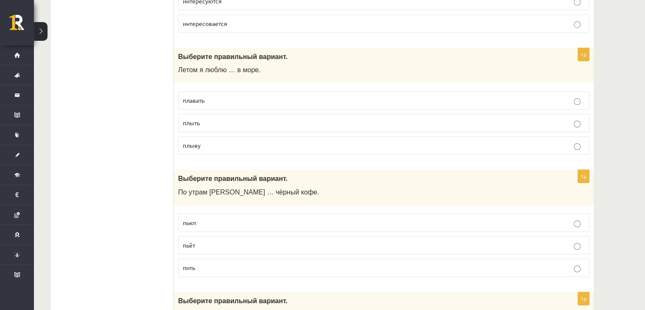
scroll to position [601, 0]
drag, startPoint x: 211, startPoint y: 197, endPoint x: 235, endPoint y: 143, distance: 59.6
click at [190, 241] on span "пьёт" at bounding box center [189, 245] width 12 height 8
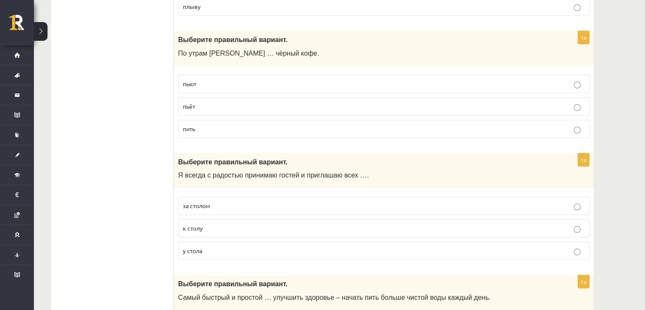
scroll to position [743, 0]
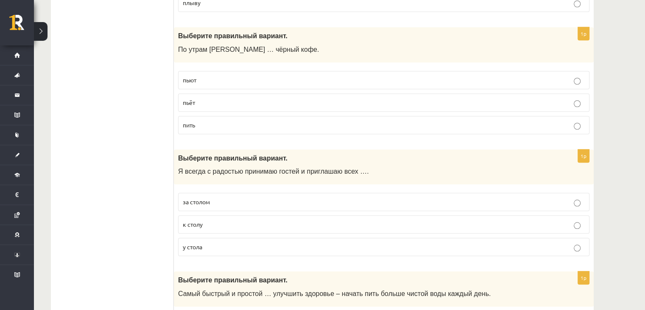
click at [200, 221] on span "к столу" at bounding box center [193, 224] width 20 height 8
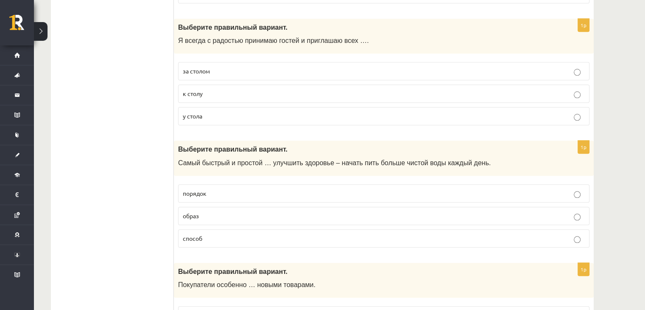
scroll to position [874, 0]
click at [204, 236] on p "способ" at bounding box center [384, 238] width 402 height 9
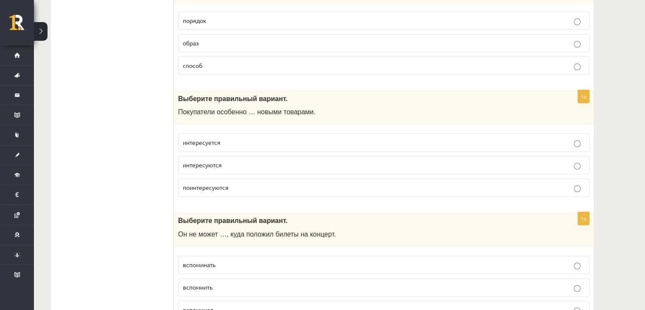
scroll to position [1054, 0]
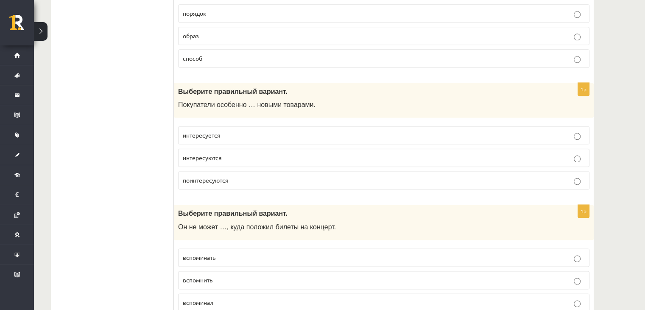
click at [202, 155] on span "интересуются" at bounding box center [202, 158] width 39 height 8
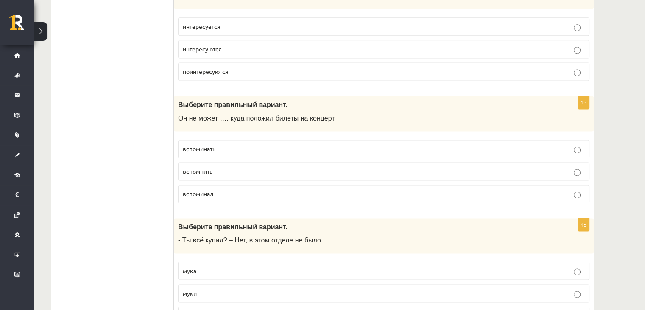
scroll to position [1163, 0]
click at [212, 167] on span "вспомнить" at bounding box center [198, 171] width 30 height 8
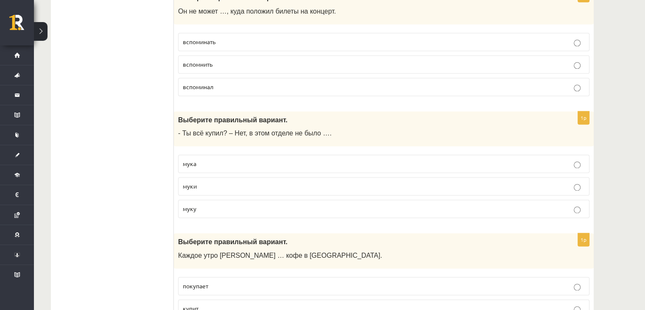
scroll to position [1269, 0]
click at [208, 182] on p "муки" at bounding box center [384, 186] width 402 height 9
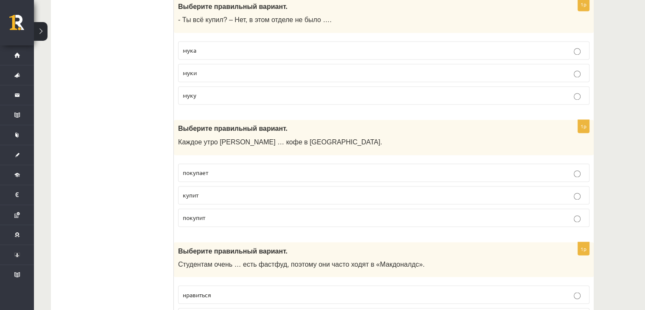
scroll to position [1396, 0]
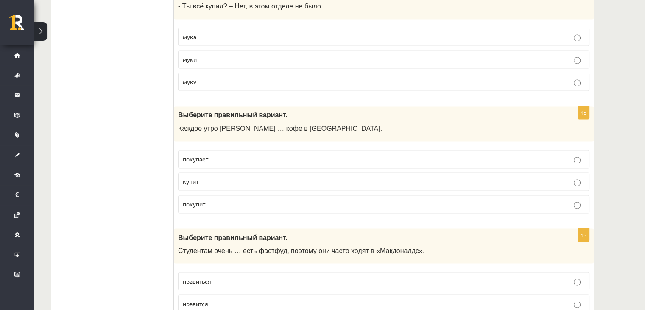
click at [211, 154] on p "покупает" at bounding box center [384, 158] width 402 height 9
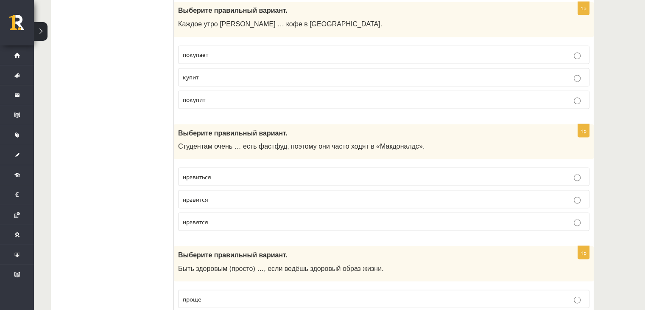
scroll to position [1515, 0]
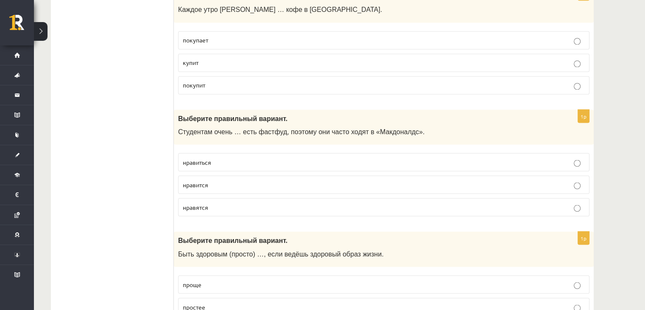
click at [207, 180] on span "нравится" at bounding box center [195, 184] width 25 height 8
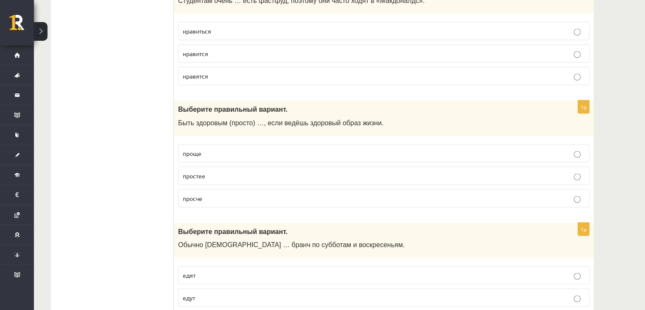
scroll to position [1646, 0]
click at [190, 144] on label "проще" at bounding box center [384, 153] width 412 height 18
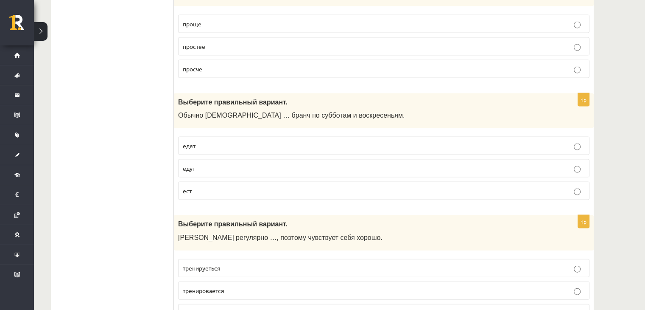
scroll to position [1775, 0]
click at [202, 141] on p "едят" at bounding box center [384, 145] width 402 height 9
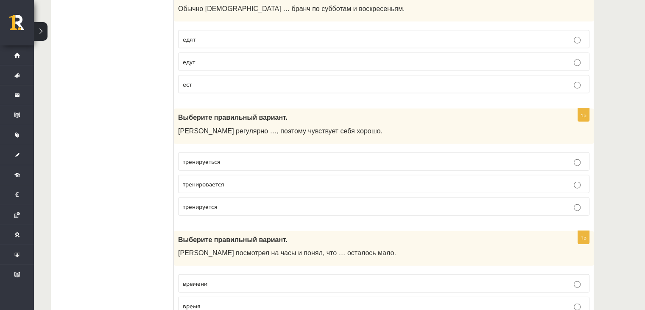
scroll to position [1884, 0]
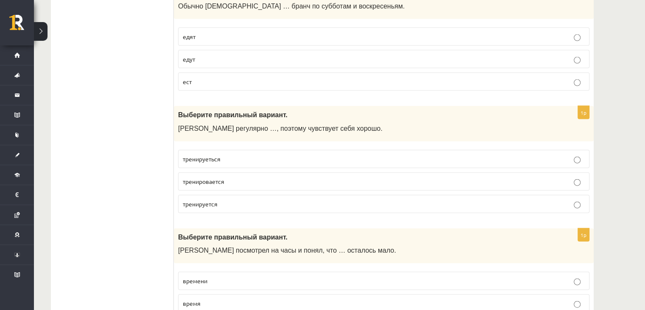
click at [200, 200] on span "тренируется" at bounding box center [200, 204] width 35 height 8
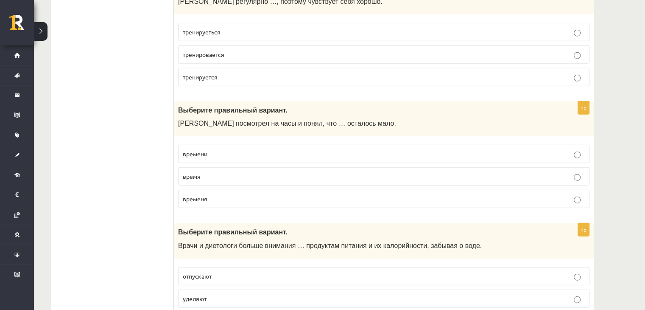
scroll to position [2011, 0]
click at [194, 149] on p "времени" at bounding box center [384, 153] width 402 height 9
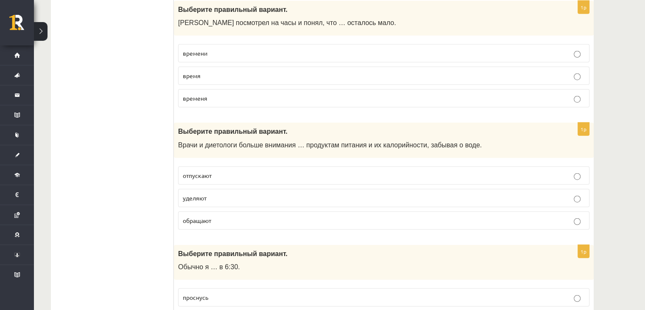
scroll to position [2112, 0]
click at [197, 188] on label "уделяют" at bounding box center [384, 197] width 412 height 18
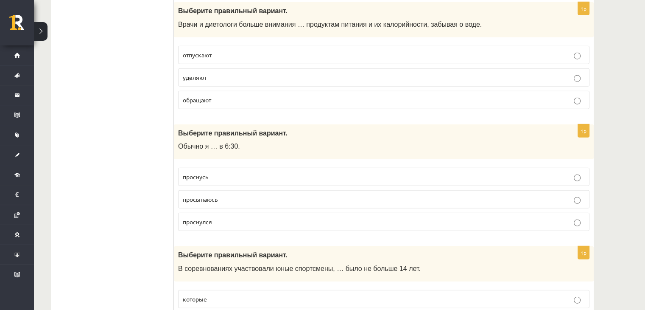
scroll to position [2233, 0]
click at [210, 194] on span "просыпаюсь" at bounding box center [200, 198] width 35 height 8
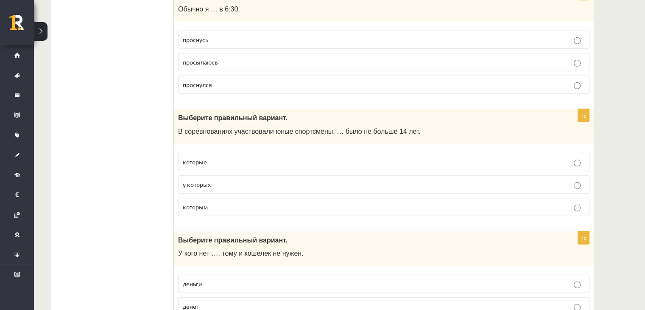
scroll to position [2369, 0]
click at [213, 202] on p "которым" at bounding box center [384, 206] width 402 height 9
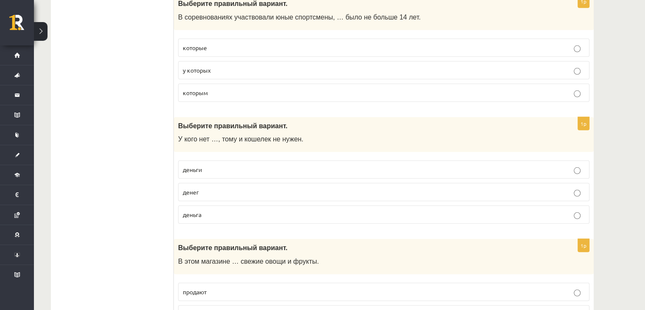
scroll to position [2483, 0]
click at [200, 188] on p "денег" at bounding box center [384, 192] width 402 height 9
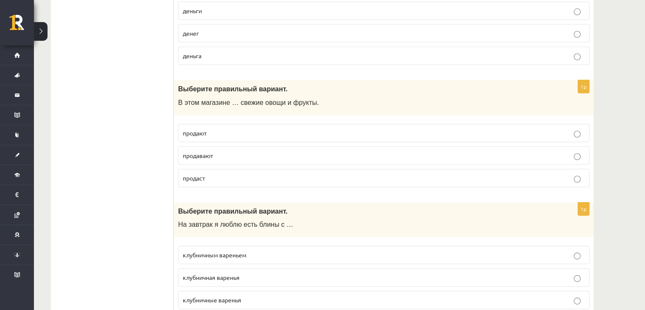
scroll to position [2642, 0]
click at [215, 128] on p "продают" at bounding box center [384, 132] width 402 height 9
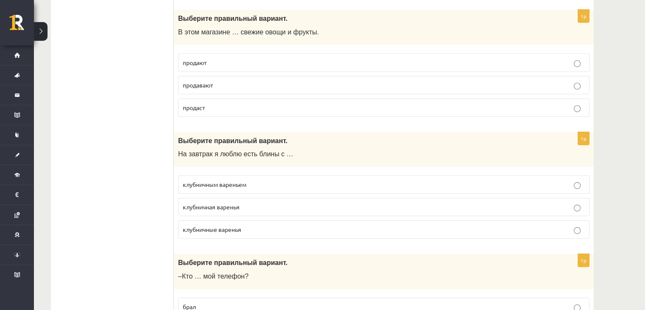
scroll to position [2735, 0]
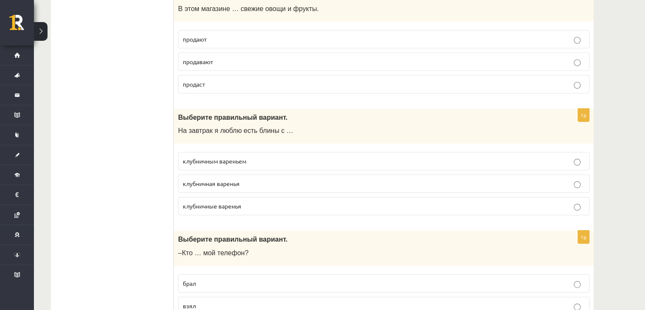
click at [231, 157] on p "клубничным вареньем" at bounding box center [384, 161] width 402 height 9
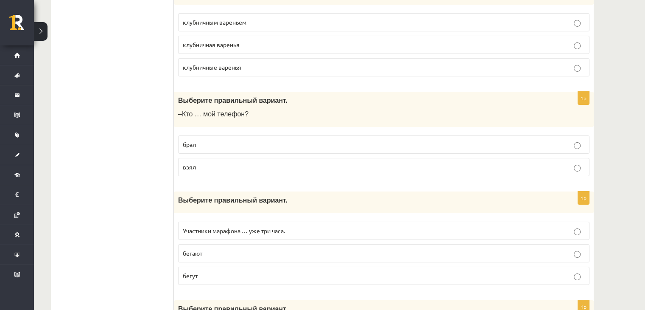
scroll to position [2875, 0]
click at [234, 271] on p "бегут" at bounding box center [384, 275] width 402 height 9
click at [202, 160] on label "взял" at bounding box center [384, 166] width 412 height 18
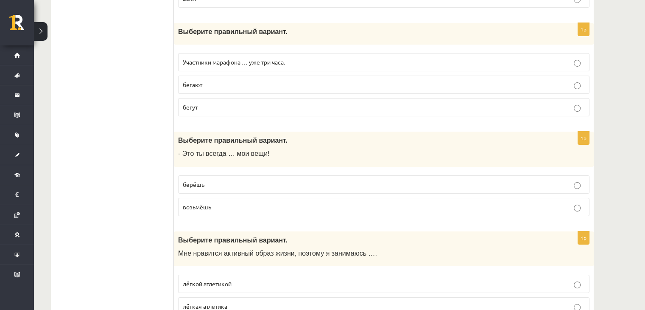
scroll to position [3043, 0]
click at [196, 180] on span "берёшь" at bounding box center [194, 184] width 22 height 8
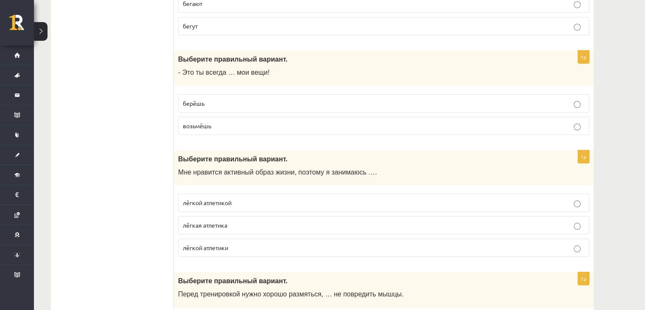
scroll to position [3129, 0]
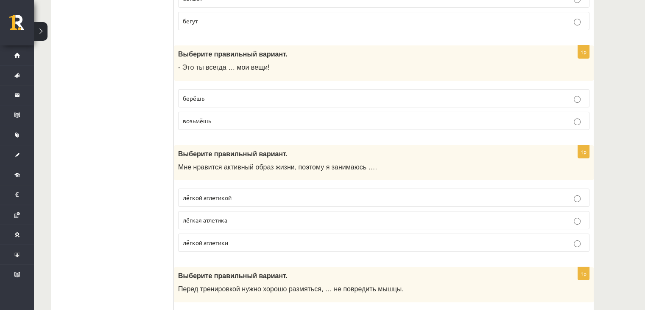
click at [222, 193] on span "лёгкой атлетикой" at bounding box center [207, 197] width 49 height 8
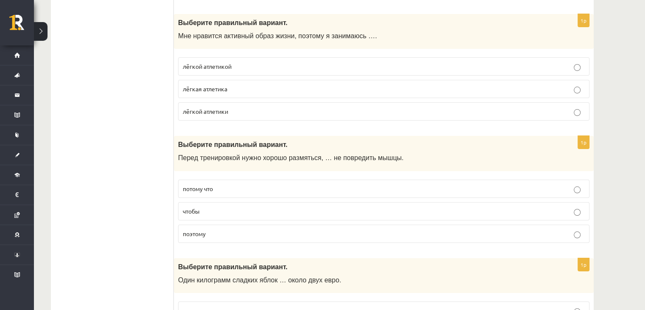
scroll to position [3260, 0]
click at [219, 206] on p "чтобы" at bounding box center [384, 210] width 402 height 9
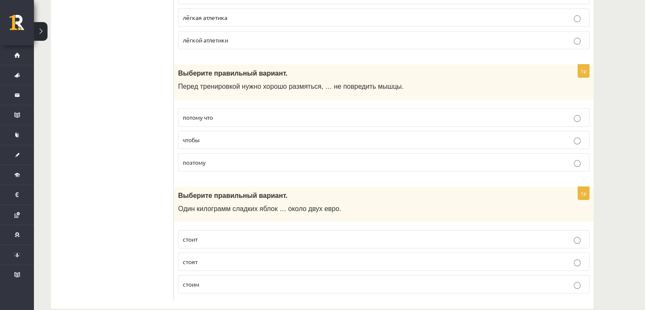
click at [207, 235] on p "стоит" at bounding box center [384, 239] width 402 height 9
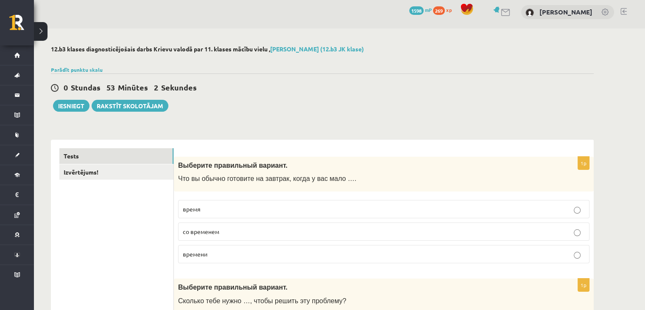
scroll to position [0, 0]
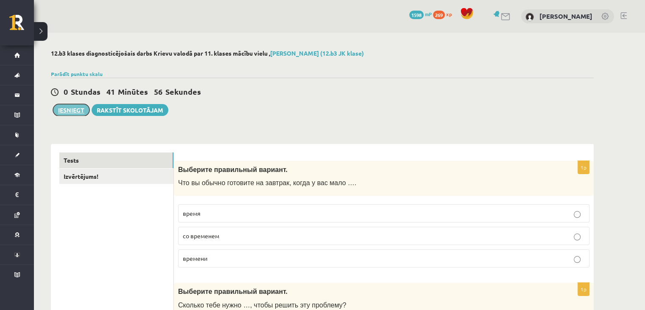
click at [69, 109] on button "Iesniegt" at bounding box center [71, 110] width 36 height 12
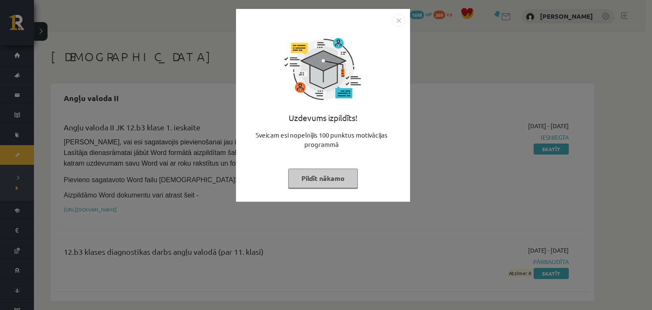
click at [312, 180] on button "Pildīt nākamo" at bounding box center [323, 178] width 70 height 20
